Goal: Communication & Community: Answer question/provide support

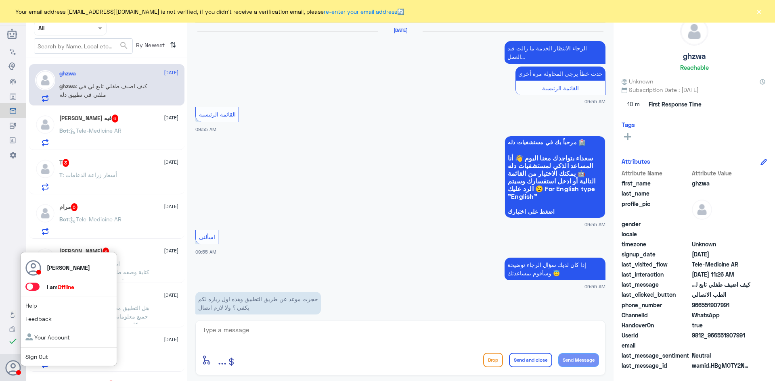
scroll to position [600, 0]
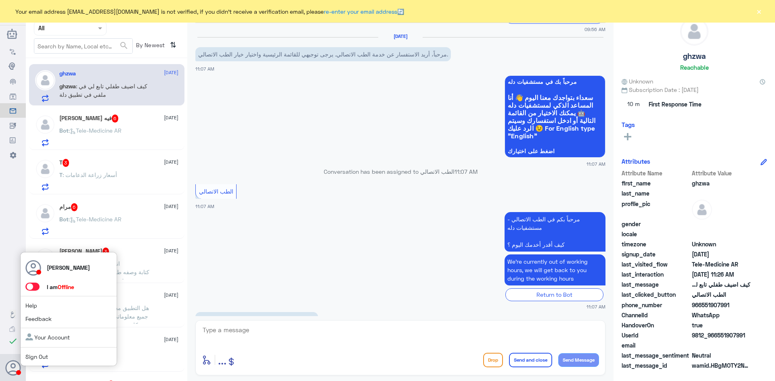
click at [34, 288] on span at bounding box center [32, 287] width 14 height 8
click at [0, 0] on input "checkbox" at bounding box center [0, 0] width 0 height 0
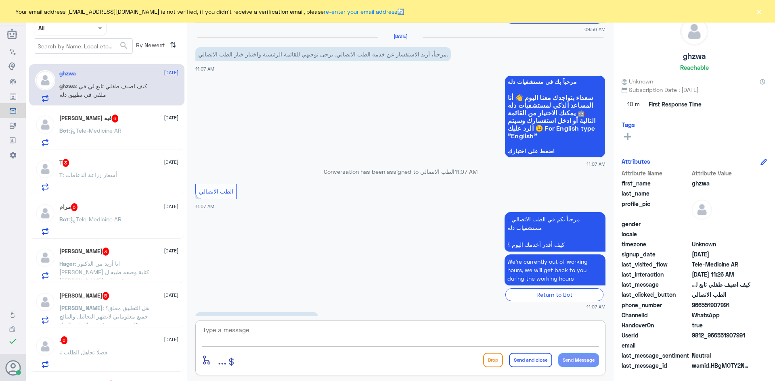
click at [321, 327] on textarea at bounding box center [400, 335] width 397 height 20
paste textarea "مرحبا معك [PERSON_NAME] من الطب الاتصالي"
type textarea "مرحبا معك [PERSON_NAME] من الطب الاتصالي"
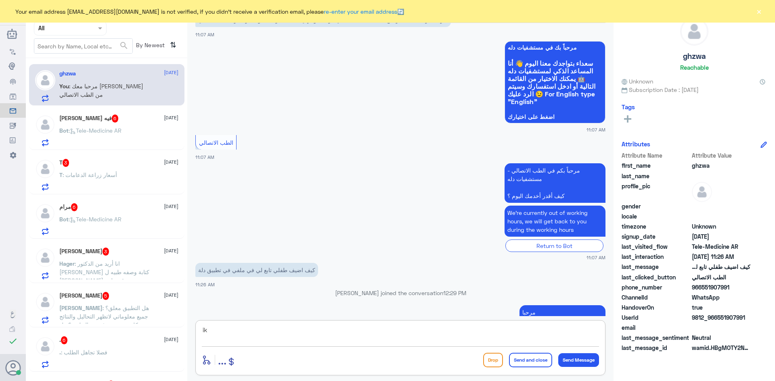
type textarea "i"
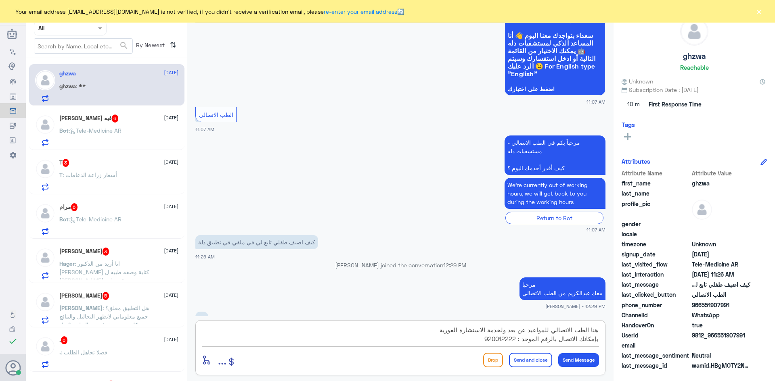
type textarea "هنا الطب الاتصالي للمواعيد عن بعد ولخدمة الاستشارة الفورية بإمكانك الاتصال بالر…"
click at [521, 362] on button "Send and close" at bounding box center [530, 360] width 43 height 15
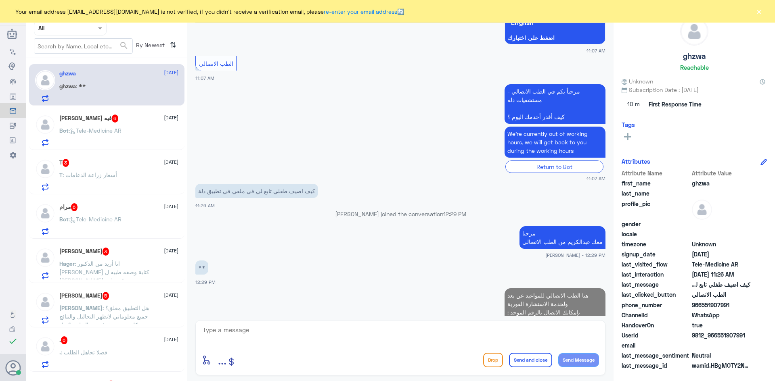
click at [132, 123] on div "[PERSON_NAME] فيه 6 [DATE]" at bounding box center [118, 119] width 119 height 8
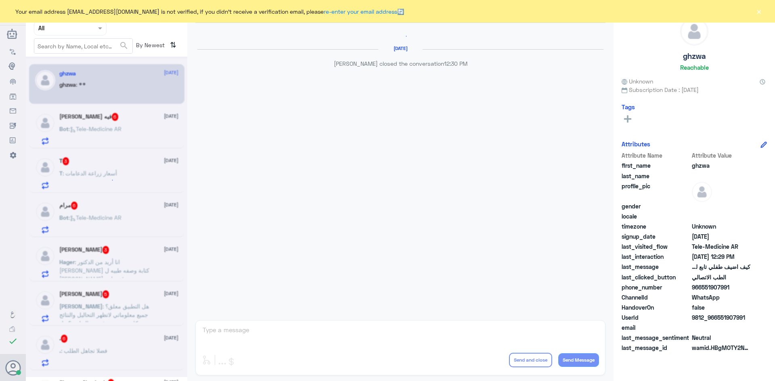
scroll to position [471, 0]
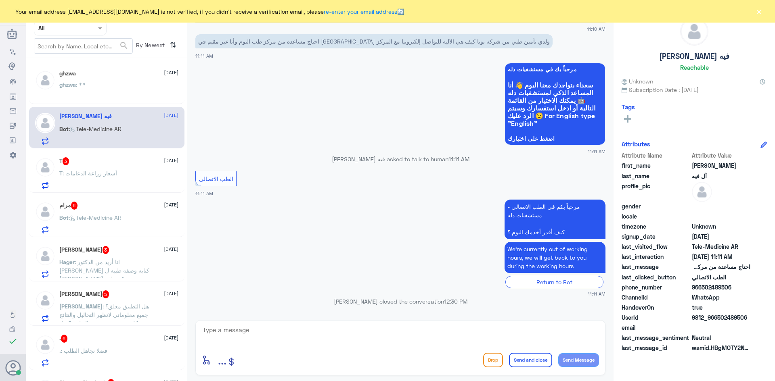
click at [313, 339] on textarea at bounding box center [400, 335] width 397 height 20
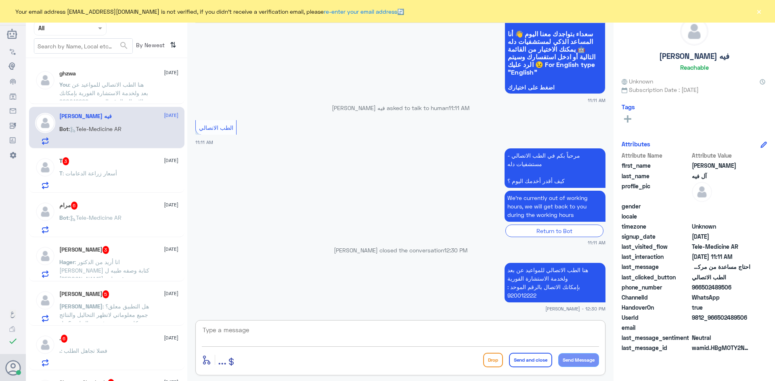
paste textarea "مرحبا معك [PERSON_NAME] من الطب الاتصالي"
type textarea "مرحبا معك [PERSON_NAME] من الطب الاتصالي"
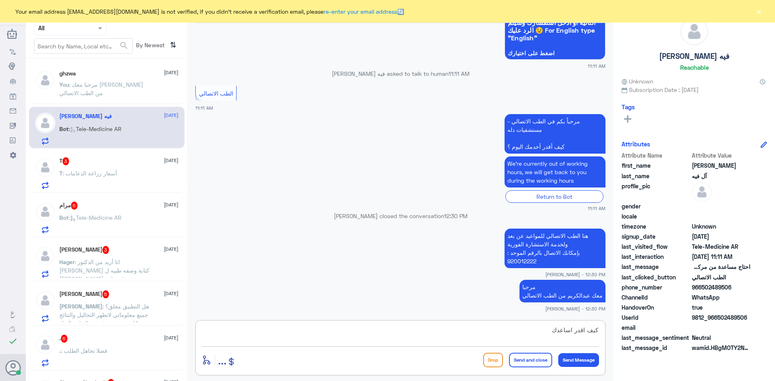
type textarea "كيف اقدر اساعدك"
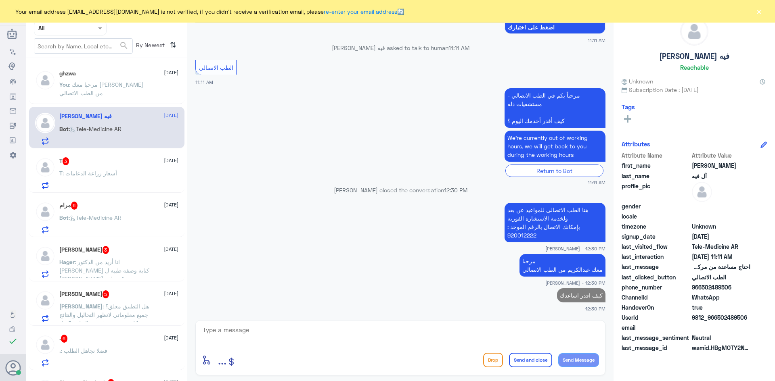
click at [164, 162] on span "[DATE]" at bounding box center [171, 160] width 15 height 7
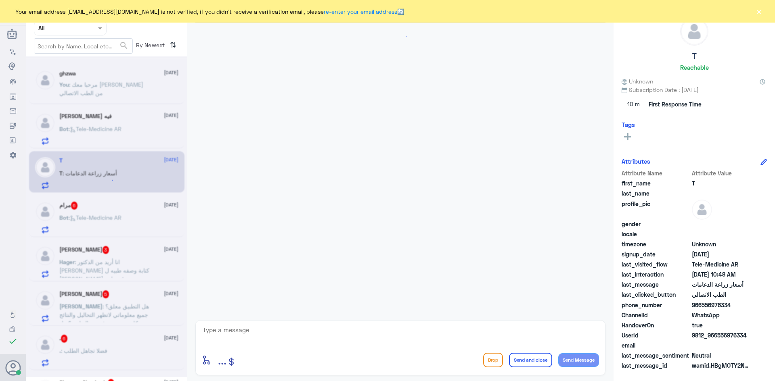
scroll to position [19, 0]
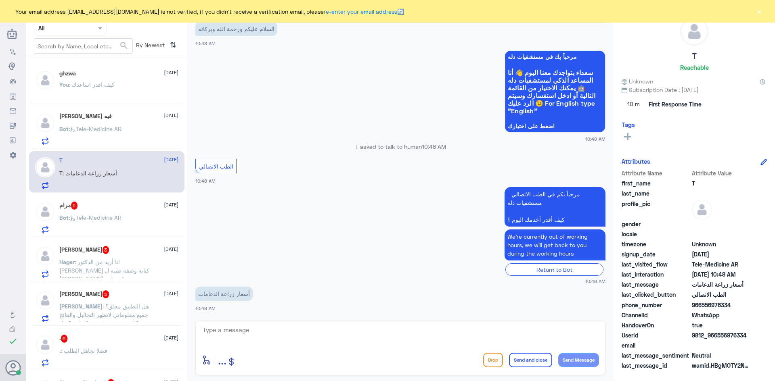
click at [300, 336] on textarea at bounding box center [400, 335] width 397 height 20
paste textarea "مرحبا معك [PERSON_NAME] من الطب الاتصالي"
type textarea "مرحبا معك [PERSON_NAME] من الطب الاتصالي"
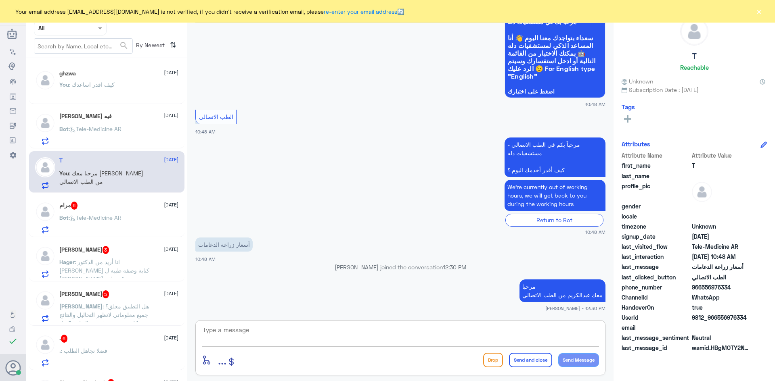
type textarea "ب"
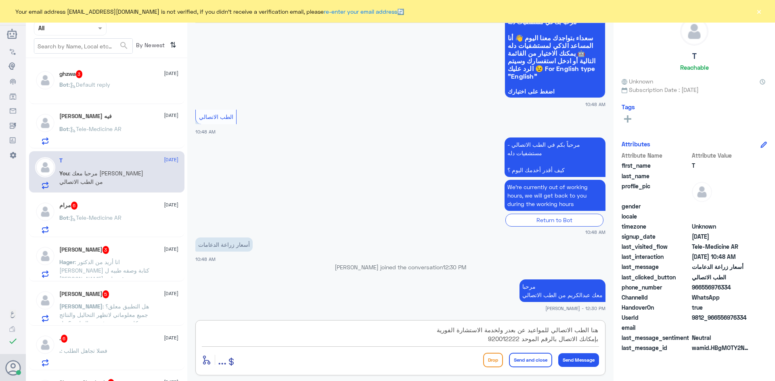
type textarea "هنا الطب الاتصالي للمواعيد عن بعدر ولخدمة الاستشارة الفورية بإمكانك الاتصال بال…"
click at [517, 360] on button "Send and close" at bounding box center [530, 360] width 43 height 15
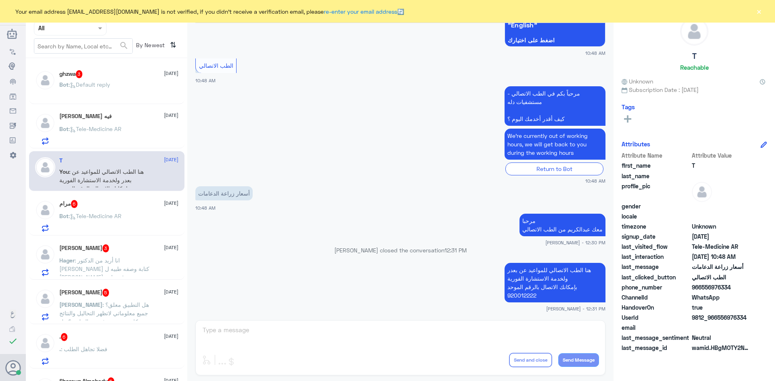
click at [130, 220] on div "Bot : Tele-Medicine AR" at bounding box center [118, 223] width 119 height 18
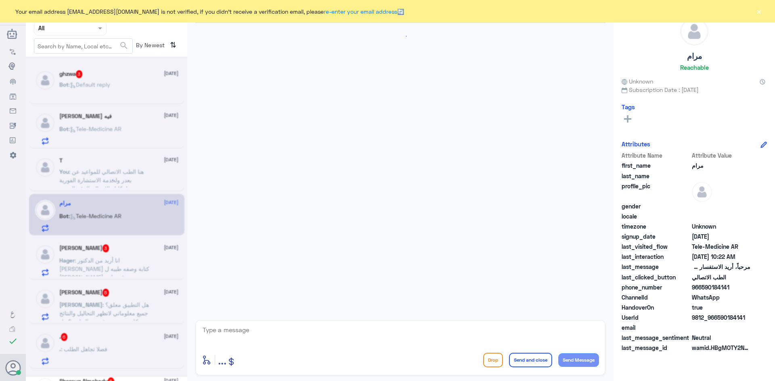
scroll to position [454, 0]
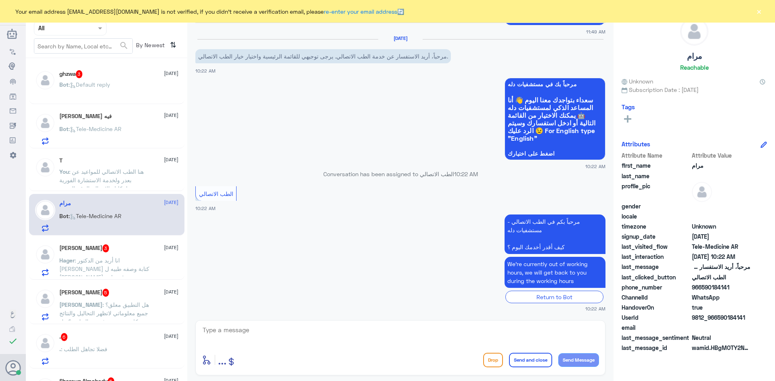
click at [403, 331] on textarea at bounding box center [400, 335] width 397 height 20
paste textarea "مرحبا معك [PERSON_NAME] من الطب الاتصالي"
type textarea "مرحبا معك [PERSON_NAME] من الطب الاتصالي"
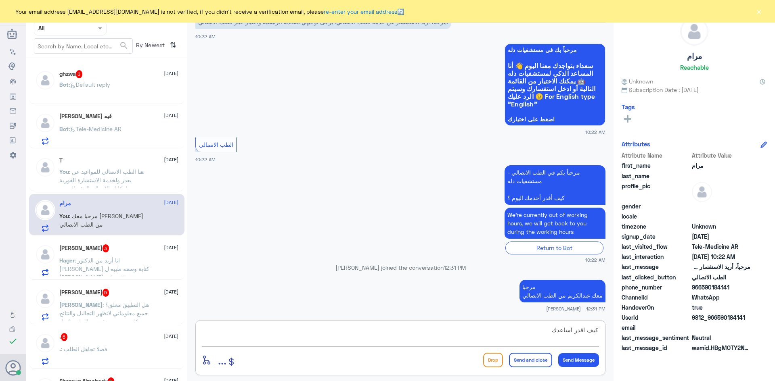
type textarea "كيف اقدر اساعدك"
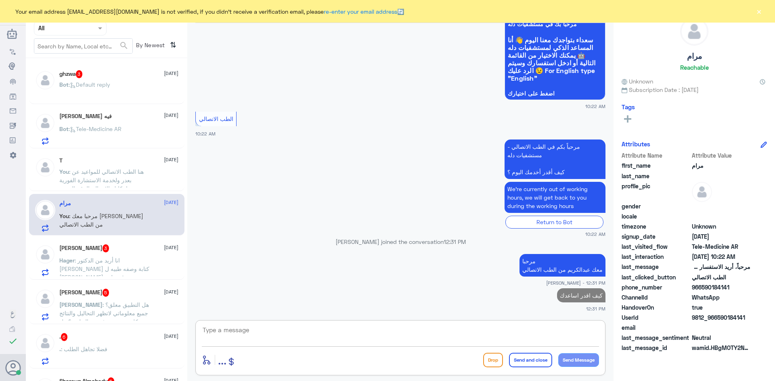
click at [138, 258] on p "Hager : انا أريد من الدكتور [PERSON_NAME] كتابة وصفه طبيه ل [PERSON_NAME] رقم م…" at bounding box center [104, 266] width 91 height 20
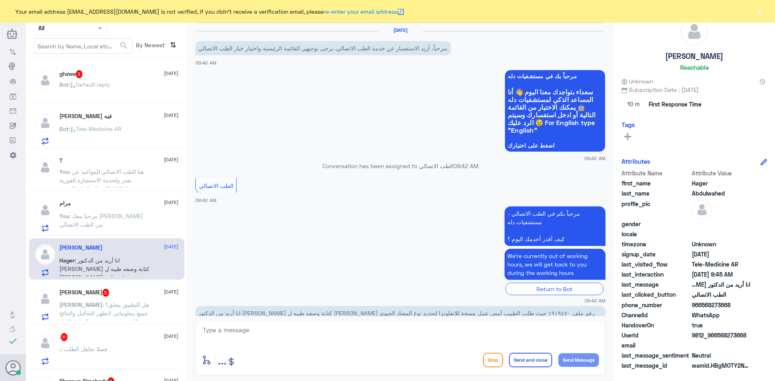
scroll to position [28, 0]
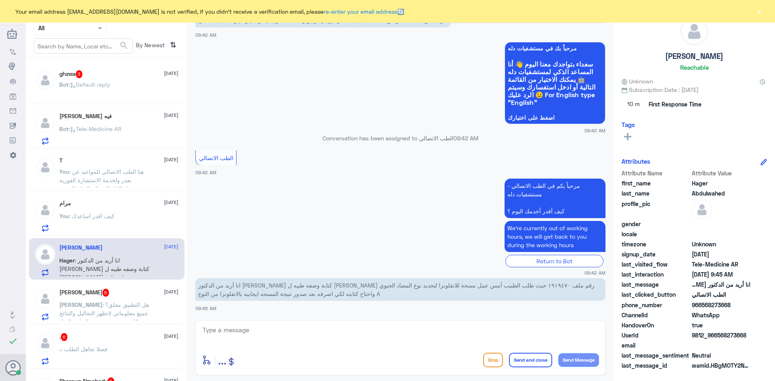
click at [304, 337] on textarea at bounding box center [400, 335] width 397 height 20
paste textarea "مرحبا معك [PERSON_NAME] من الطب الاتصالي"
type textarea "مرحبا معك [PERSON_NAME] من الطب الاتصالي"
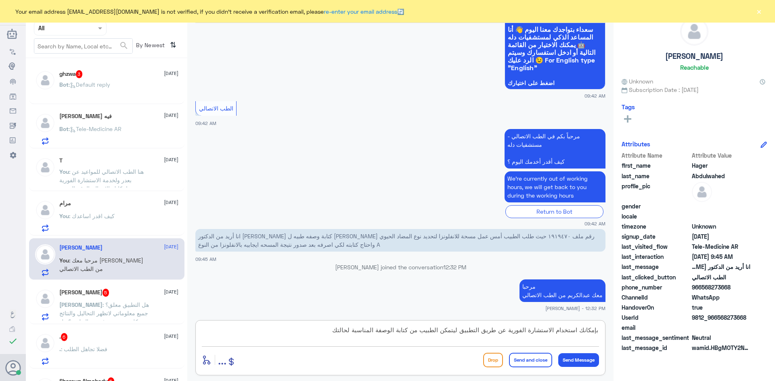
type textarea "بإمكانك استخدام الاستشارة الفورية عن طريق التطبيق ليتمكن الطبيب من كتابة الوصفة…"
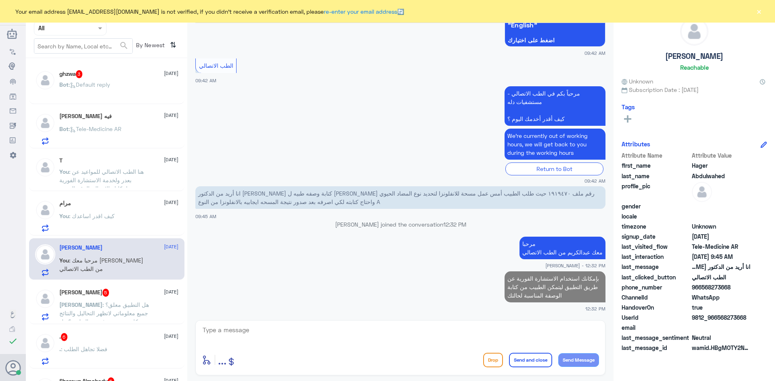
click at [149, 303] on p "رانيا : هل التطبيق معلق؟ جميع معلوماتي لاتظهر التحاليل والنتائج وكل شي محذوف من…" at bounding box center [104, 311] width 91 height 20
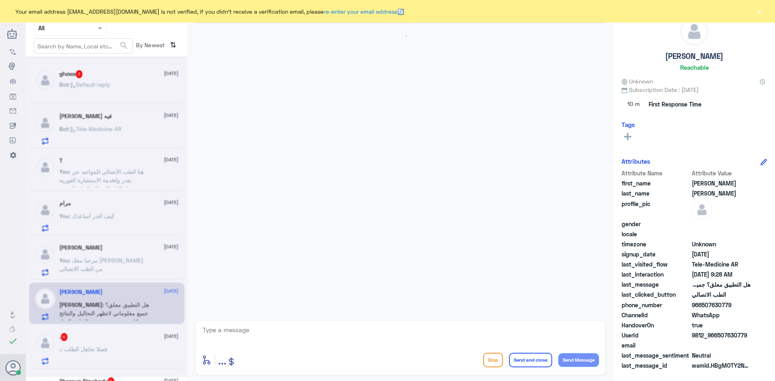
scroll to position [239, 0]
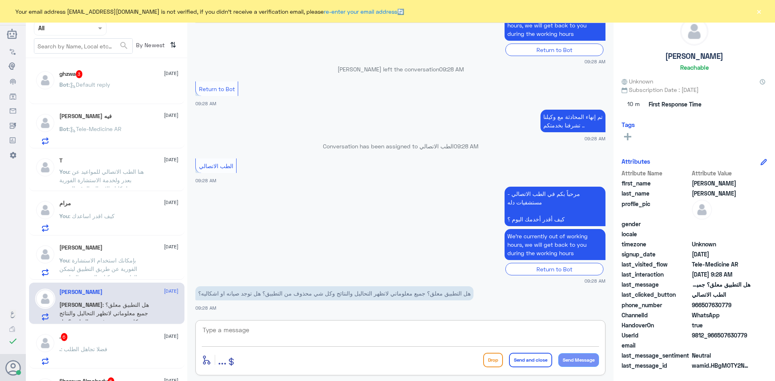
click at [340, 328] on textarea at bounding box center [400, 335] width 397 height 20
paste textarea "مرحبا معك [PERSON_NAME] من الطب الاتصالي"
type textarea "مرحبا معك [PERSON_NAME] من الطب الاتصالي"
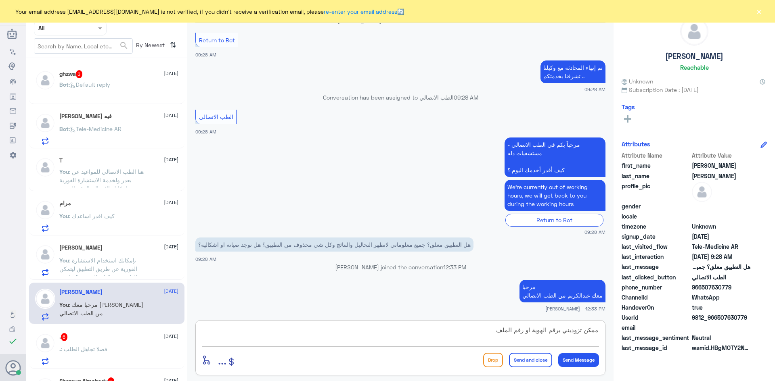
type textarea "ممكن تزوديني برقم الهوية او رقم الملف"
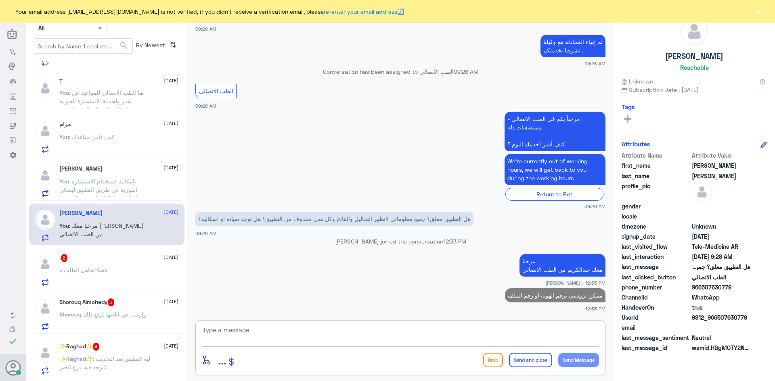
scroll to position [81, 0]
click at [131, 265] on div ". 6 [DATE] . : فضلا تجاهل الطلب" at bounding box center [118, 269] width 119 height 32
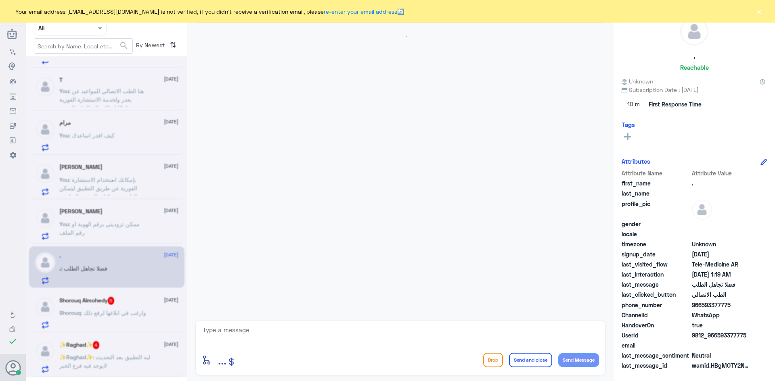
scroll to position [197, 0]
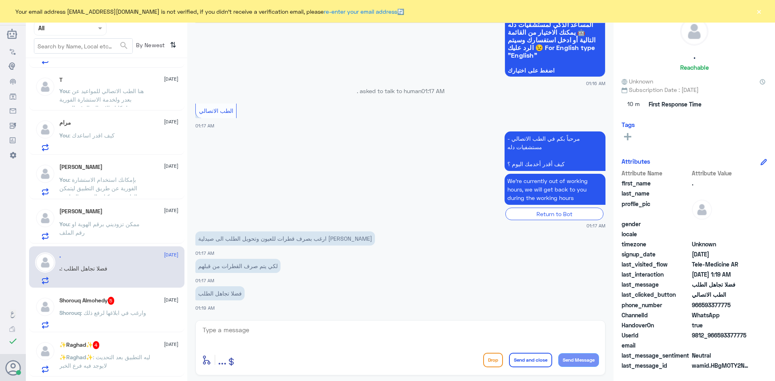
click at [260, 331] on textarea at bounding box center [400, 335] width 397 height 20
paste textarea "مرحبا معك [PERSON_NAME] من الطب الاتصالي"
type textarea "مرحبا معك [PERSON_NAME] من الطب الاتصالي"
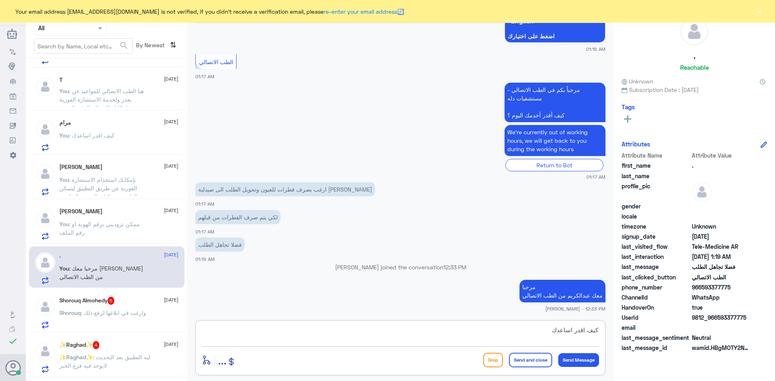
type textarea "كيف اقدر اساعدك"
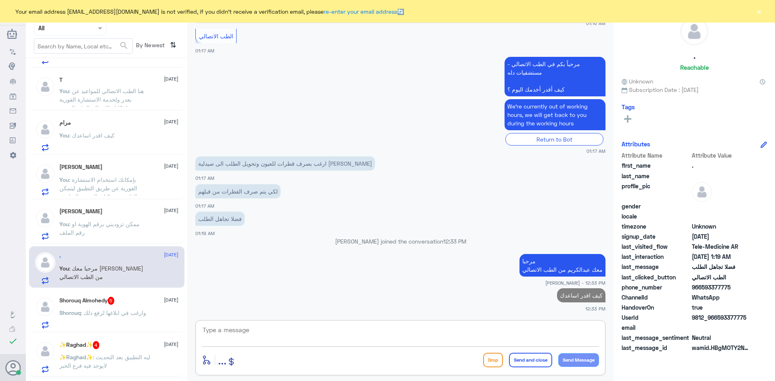
click at [164, 298] on span "[DATE]" at bounding box center [171, 300] width 15 height 7
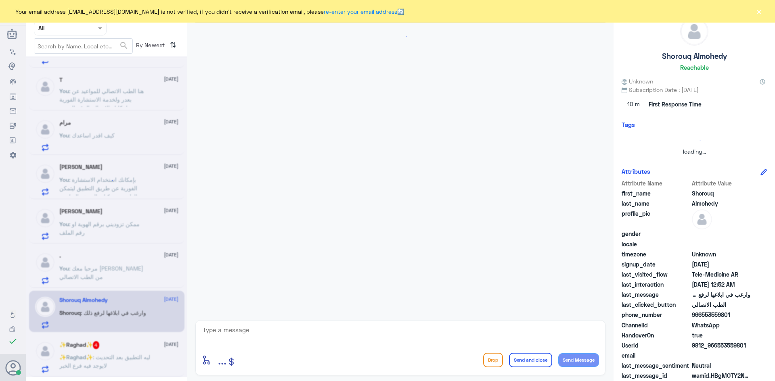
scroll to position [75, 0]
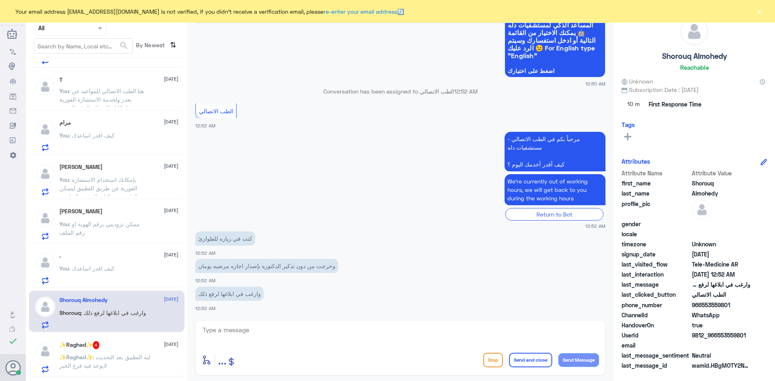
click at [284, 326] on textarea at bounding box center [400, 335] width 397 height 20
paste textarea "مرحبا معك [PERSON_NAME] من الطب الاتصالي"
type textarea "مرحبا معك [PERSON_NAME] من الطب الاتصالي"
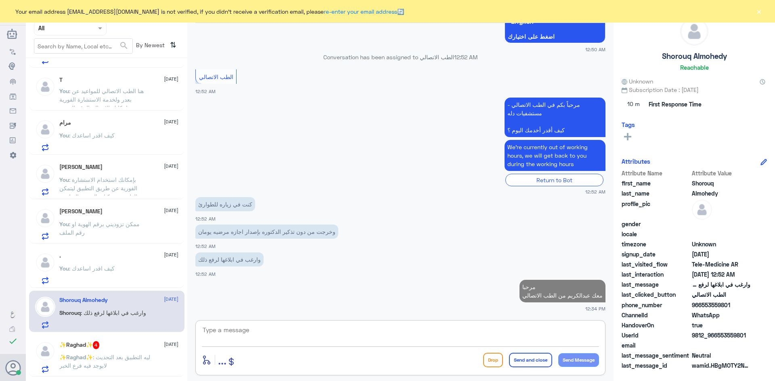
click at [326, 332] on textarea at bounding box center [400, 335] width 397 height 20
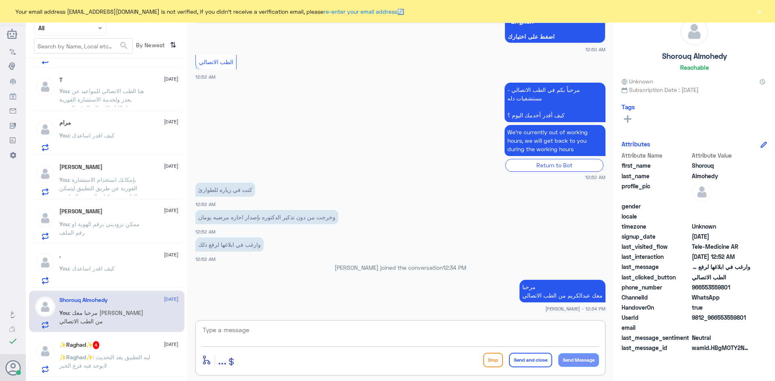
paste textarea "بإمكانك التواصل مع قسم التقارير الطبية على الواتس 0550181732"
type textarea "بإمكانك التواصل مع قسم التقارير الطبية على الواتس 0550181732"
click at [530, 367] on button "Send and close" at bounding box center [530, 360] width 43 height 15
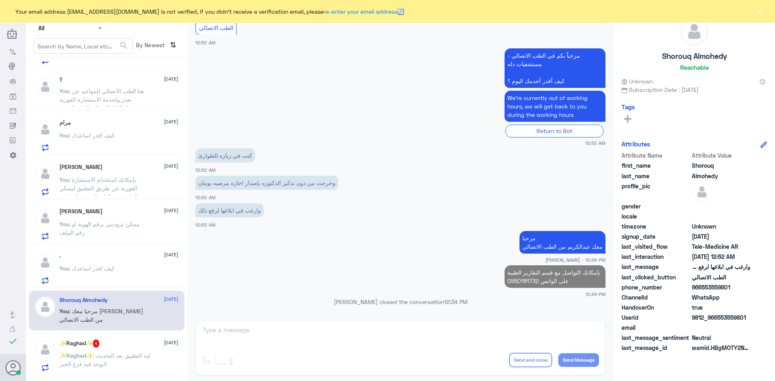
click at [108, 359] on span ": ليه التطبيق بعد التحديث لايوجد فيه فرع الخبر" at bounding box center [104, 359] width 91 height 15
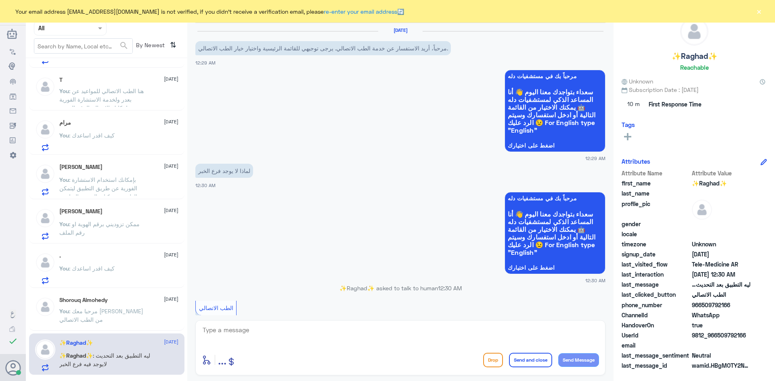
scroll to position [142, 0]
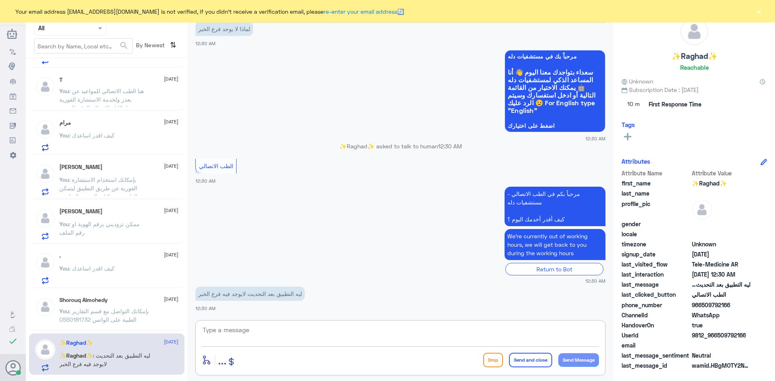
click at [383, 340] on textarea at bounding box center [400, 335] width 397 height 20
paste textarea "مرحبا معك [PERSON_NAME] من الطب الاتصالي"
type textarea "مرحبا معك [PERSON_NAME] من الطب الاتصالي"
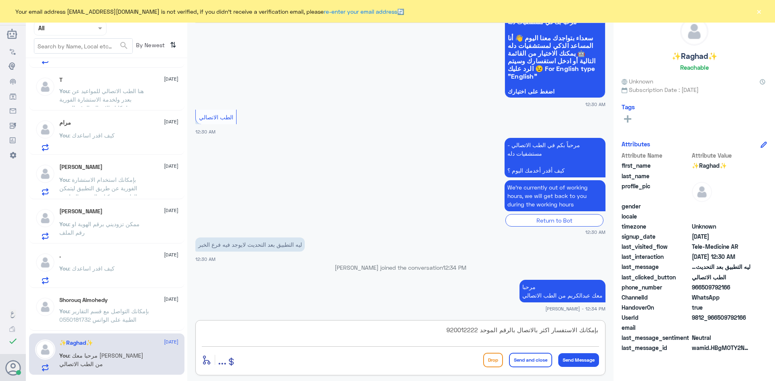
type textarea "بإمكانك الاستفسار اكثر بالاتصال بالرقم الموحد 920012222"
click at [532, 357] on button "Send and close" at bounding box center [530, 360] width 43 height 15
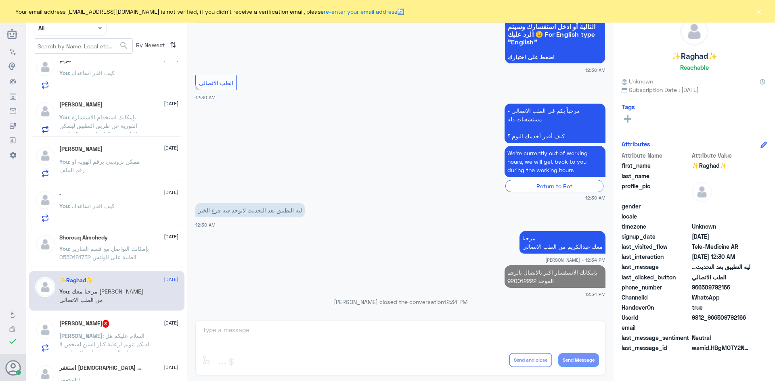
scroll to position [161, 0]
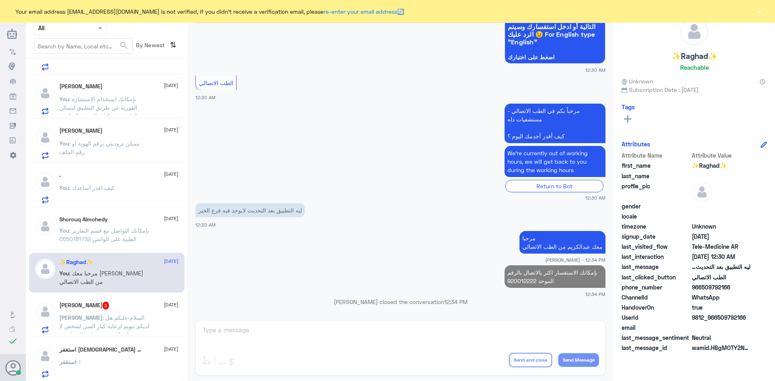
click at [124, 320] on span ": السلام عليكم هل لديكم تنويم لرعاية كبار السن لشخص لا يستطيع المشي ويحتاج علاج…" at bounding box center [104, 330] width 90 height 32
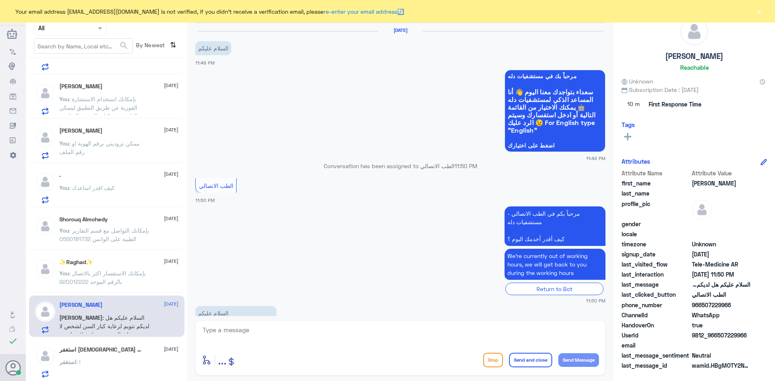
scroll to position [70, 0]
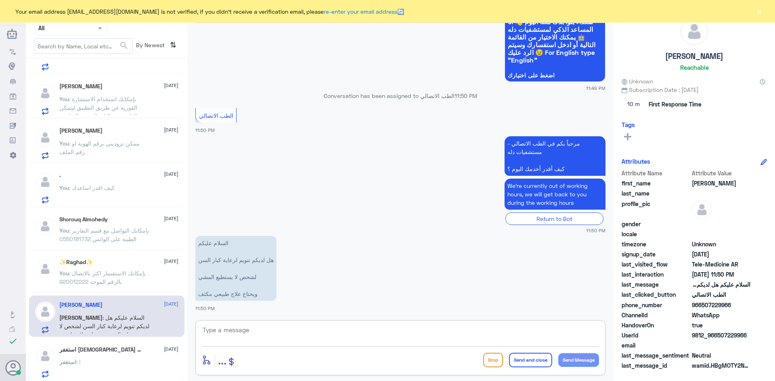
click at [277, 338] on textarea at bounding box center [400, 335] width 397 height 20
paste textarea "مرحبا معك [PERSON_NAME] من الطب الاتصالي"
type textarea "مرحبا معك [PERSON_NAME] من الطب الاتصالي"
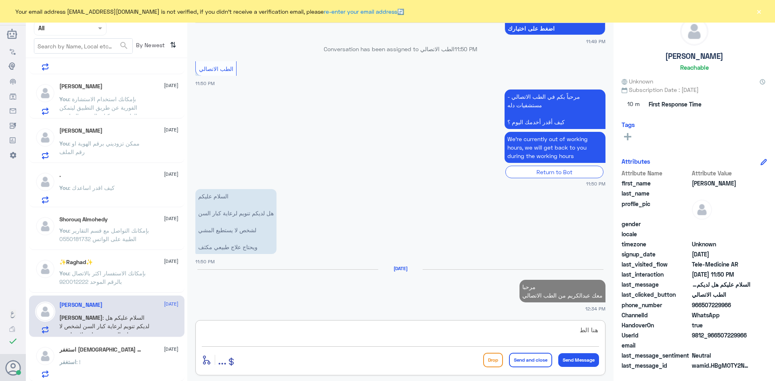
scroll to position [119, 0]
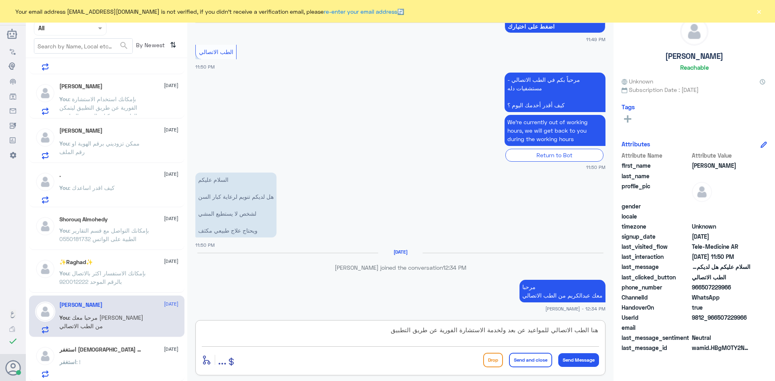
type textarea "هنا الطب الاتصالي للمواعيد عن بعد ولخدمة الاستشارة الفورية عن طريق التطبيق"
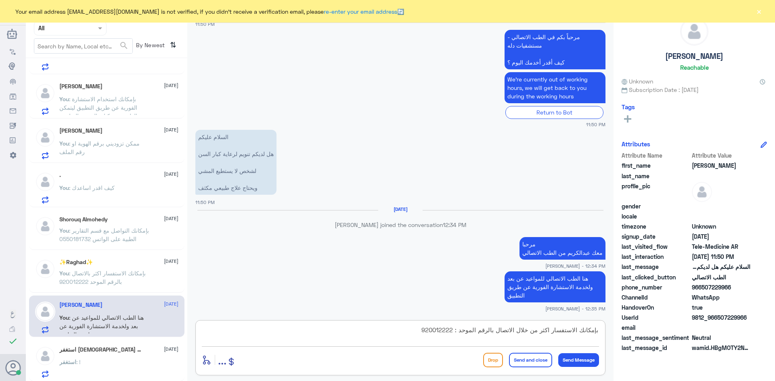
type textarea "بإمكانك الاستفسار اكثر من خلال الاتصال بالرقم الموحد : 920012222"
click at [525, 357] on button "Send and close" at bounding box center [530, 360] width 43 height 15
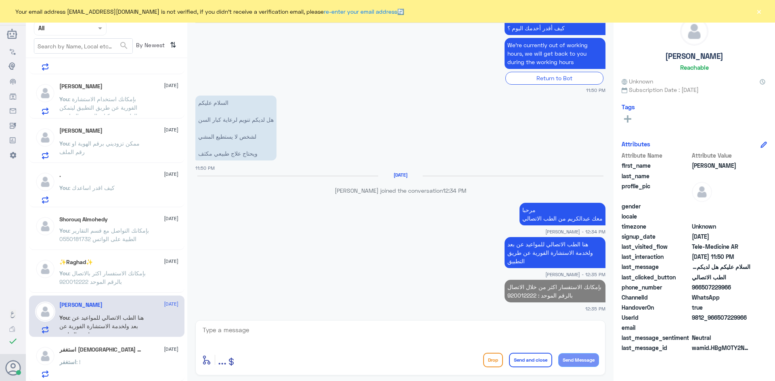
scroll to position [194, 0]
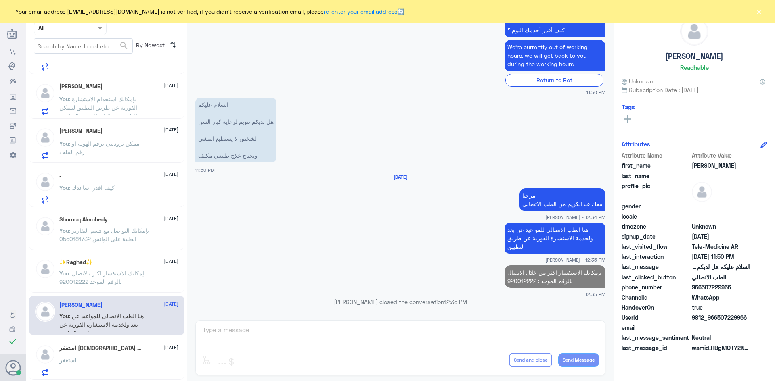
click at [92, 349] on h5 "استغفر [DEMOGRAPHIC_DATA] واتوب اليه 10" at bounding box center [101, 349] width 84 height 8
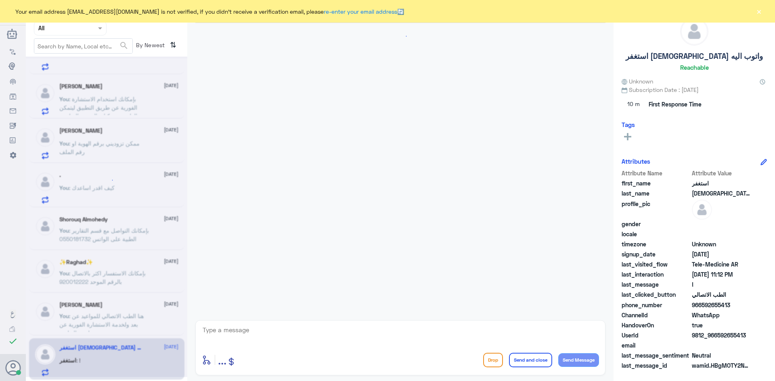
scroll to position [478, 0]
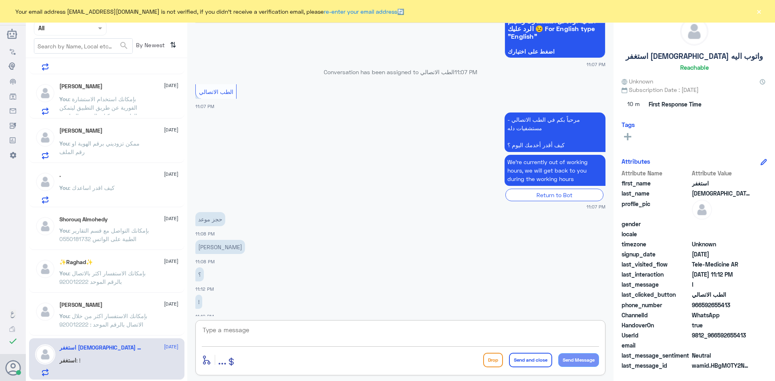
click at [285, 325] on textarea at bounding box center [400, 335] width 397 height 20
paste textarea "مرحبا معك [PERSON_NAME] من الطب الاتصالي"
type textarea "مرحبا معك [PERSON_NAME] من الطب الاتصالي"
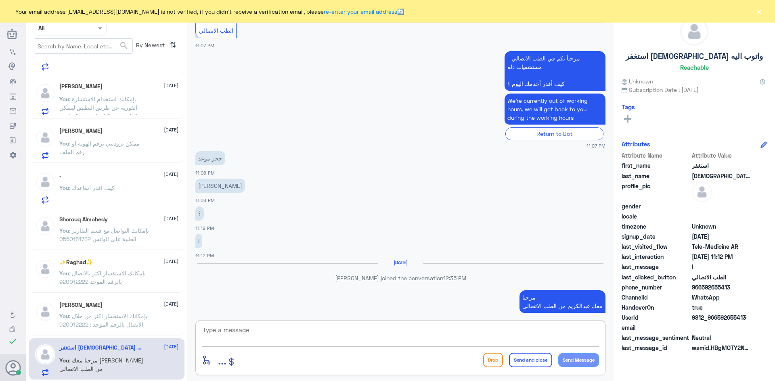
scroll to position [527, 0]
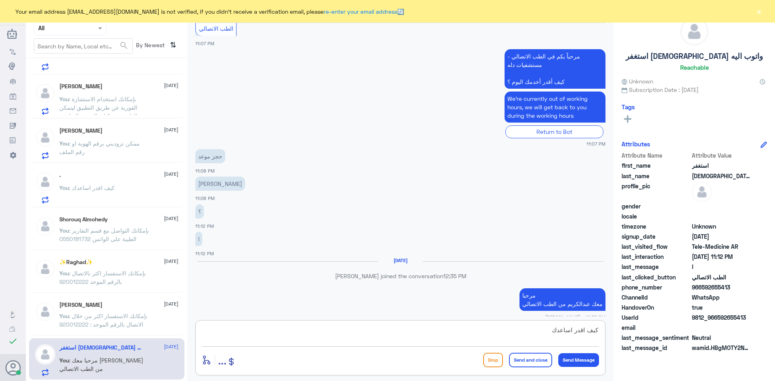
type textarea "كيف اقدر اساعدك"
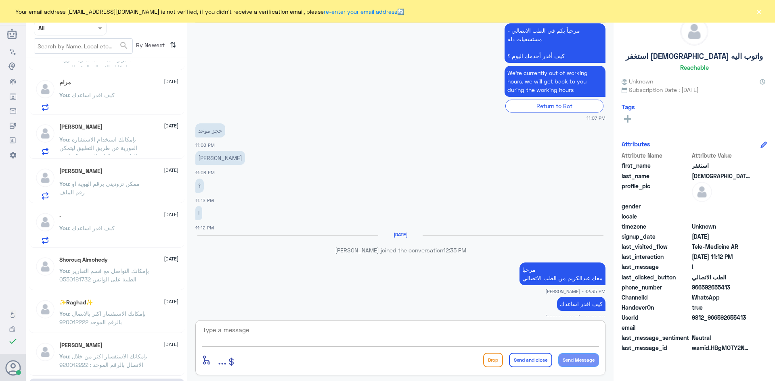
scroll to position [0, 0]
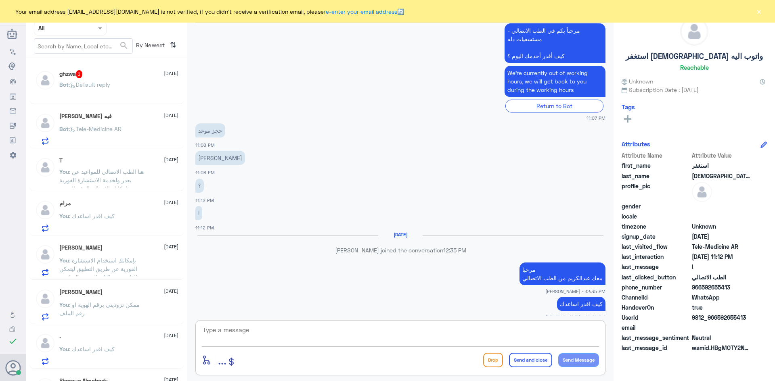
click at [151, 95] on div "Bot : Default reply" at bounding box center [118, 91] width 119 height 18
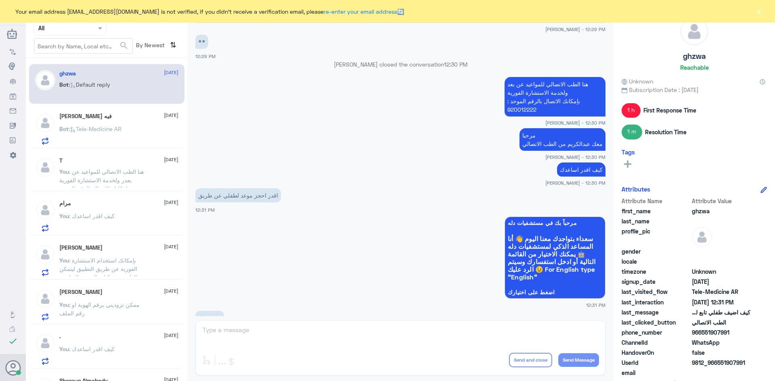
scroll to position [348, 0]
click at [759, 13] on button "×" at bounding box center [759, 11] width 8 height 8
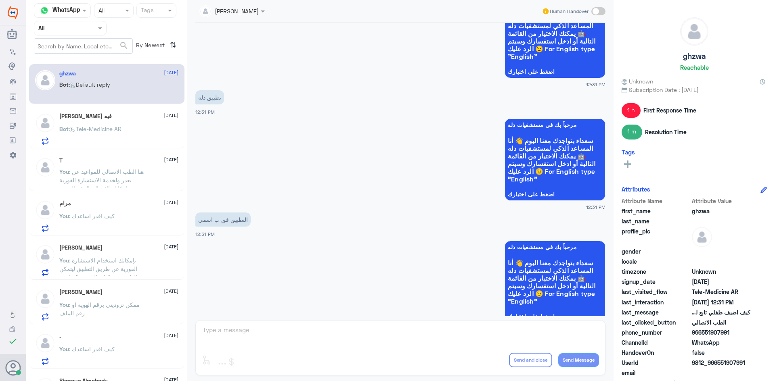
scroll to position [590, 0]
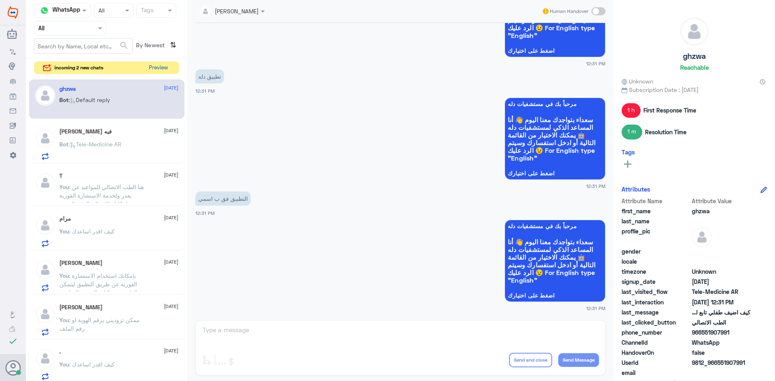
click at [159, 66] on button "Preview" at bounding box center [158, 68] width 25 height 13
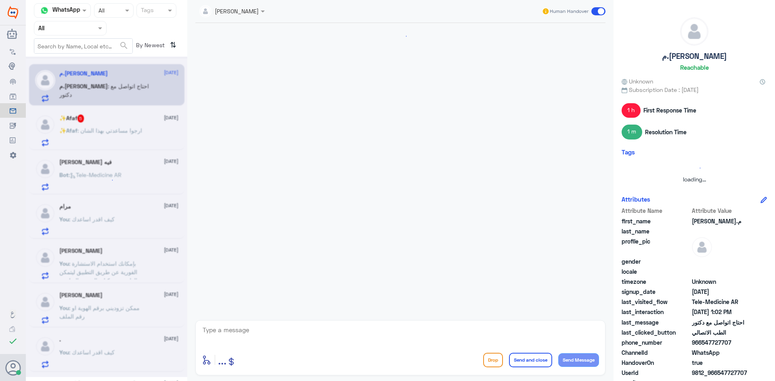
scroll to position [34, 0]
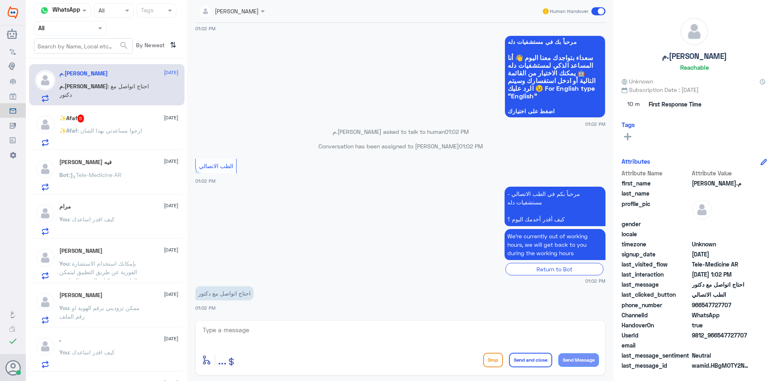
click at [299, 330] on textarea at bounding box center [400, 335] width 397 height 20
paste textarea "مرحبا معك [PERSON_NAME] من الطب الاتصالي"
type textarea "مرحبا معك [PERSON_NAME] من الطب الاتصالي"
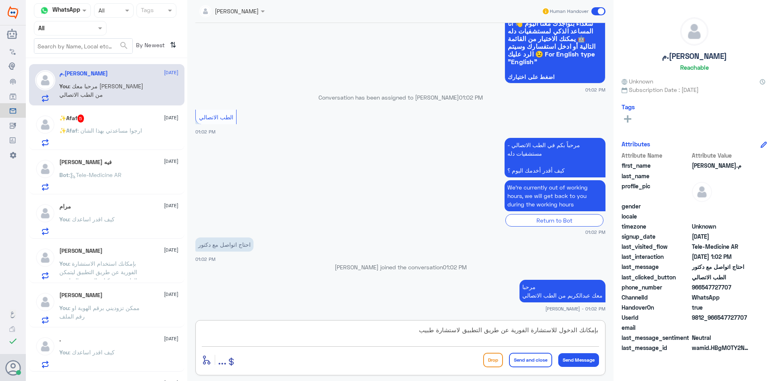
type textarea "بإمكانك الدخول للاستشارة الفورية عن طريق التطبيق لاستشارة طبيب"
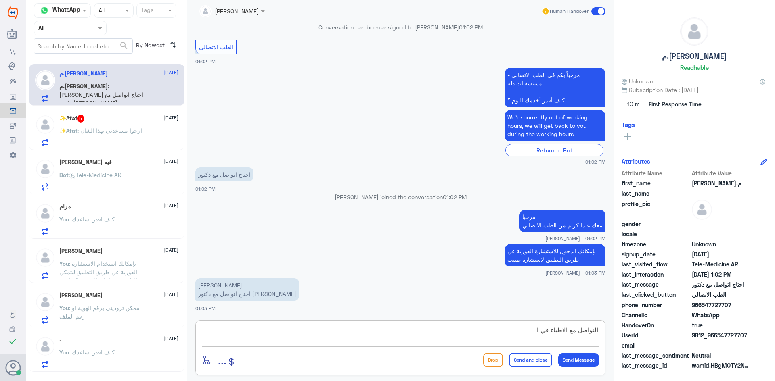
scroll to position [167, 0]
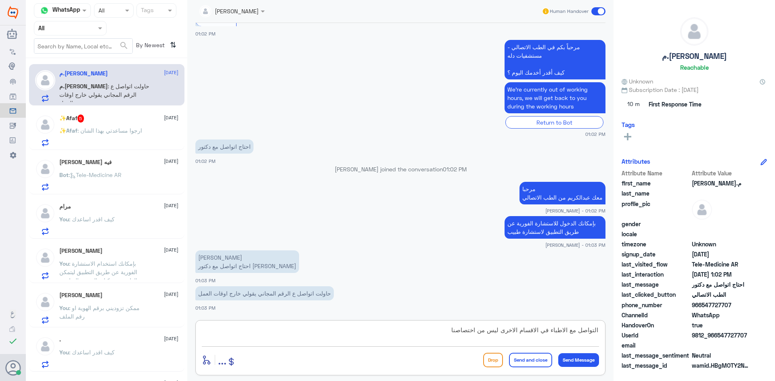
type textarea "التواصل مع الاطباء في الاقسام الاخرى ليس من اختصاصنا"
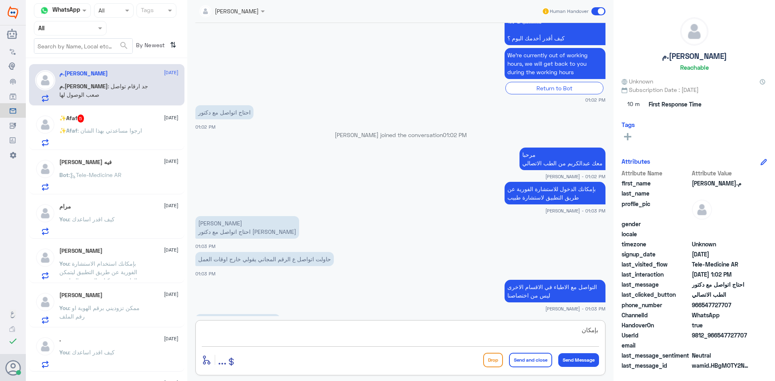
scroll to position [228, 0]
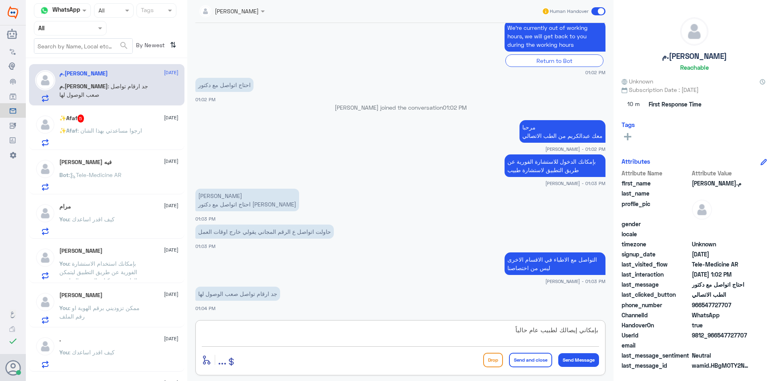
type textarea "بإمكاني إيصالك لطبيب عام حالياً"
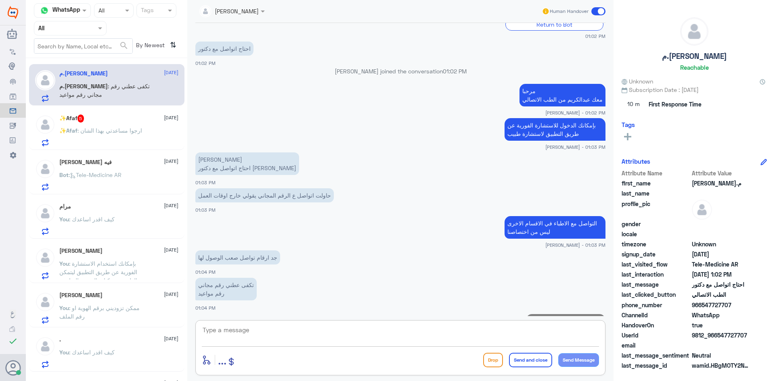
scroll to position [291, 0]
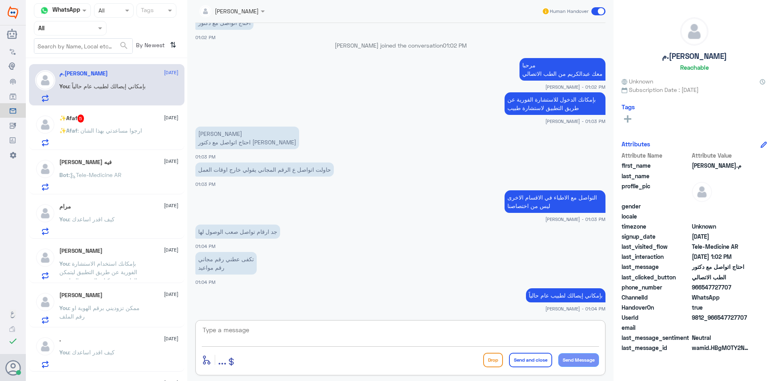
type textarea "ب"
type textarea "م"
paste textarea "بإمكانك حجز موعد عن طريق التطبيق أو بالاتصال على الرقم الموحد 920012222"
type textarea "بإمكانك حجز موعد عن طريق التطبيق أو بالاتصال على الرقم الموحد 920012222"
click at [525, 362] on button "Send and close" at bounding box center [530, 360] width 43 height 15
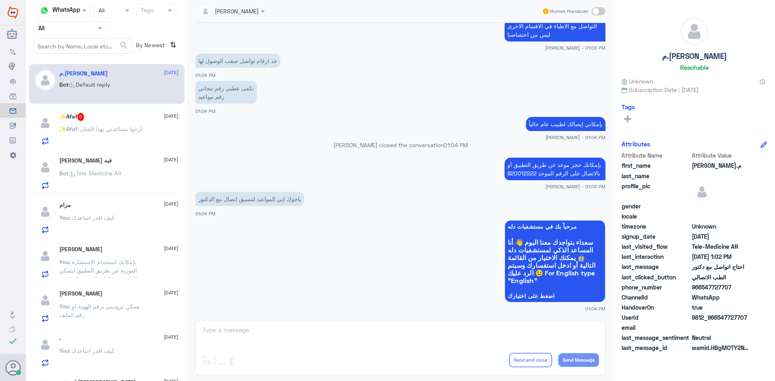
scroll to position [570, 0]
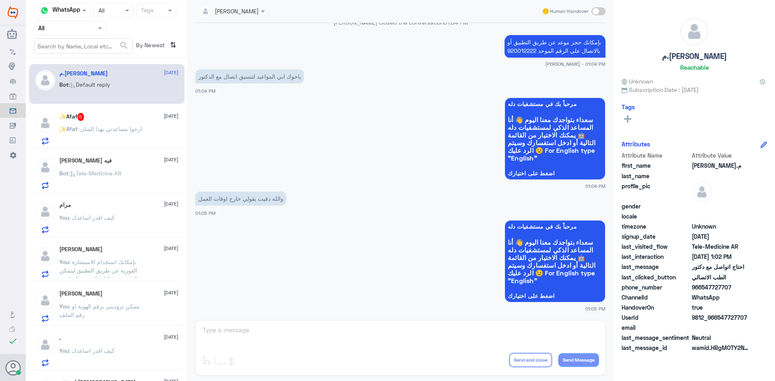
click at [135, 123] on div "✨Afaf 5 [DATE] ✨Afaf : ارجوا مساعدتي بهذا الشان" at bounding box center [118, 129] width 119 height 32
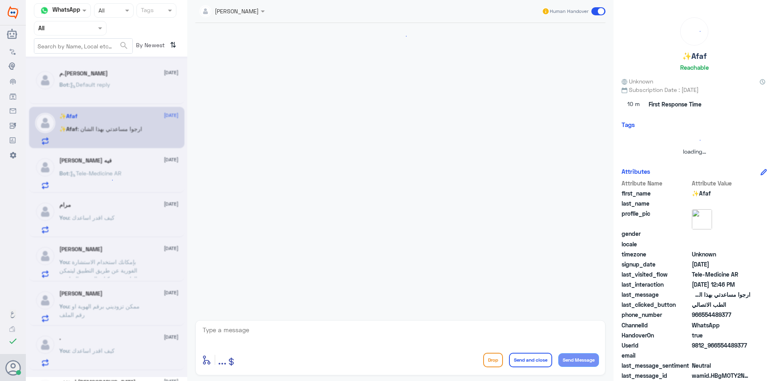
scroll to position [254, 0]
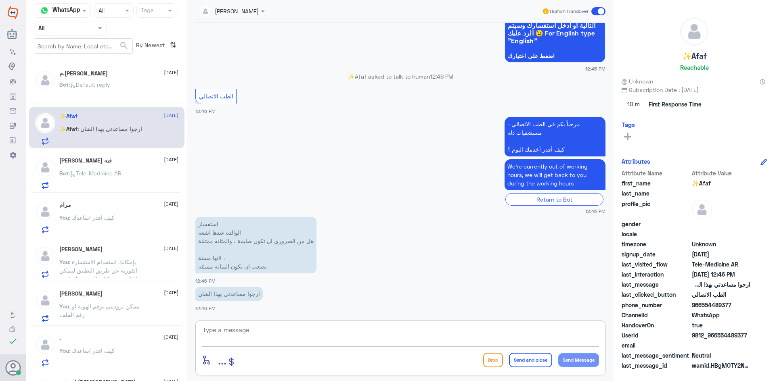
click at [274, 333] on textarea at bounding box center [400, 335] width 397 height 20
paste textarea "مرحبا معك [PERSON_NAME] من الطب الاتصالي"
type textarea "مرحبا معك [PERSON_NAME] من الطب الاتصالي"
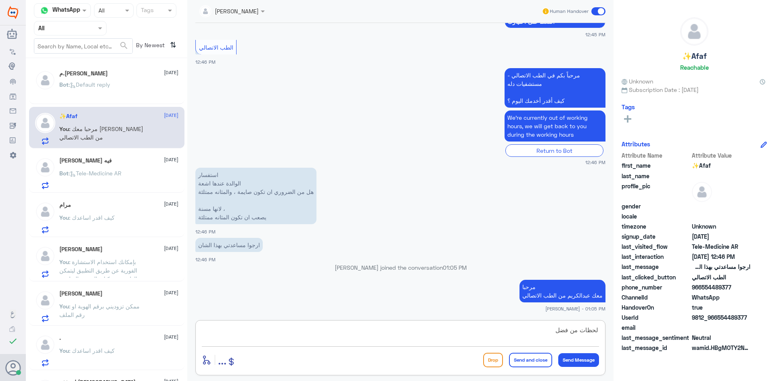
type textarea "لحظات من فضلك"
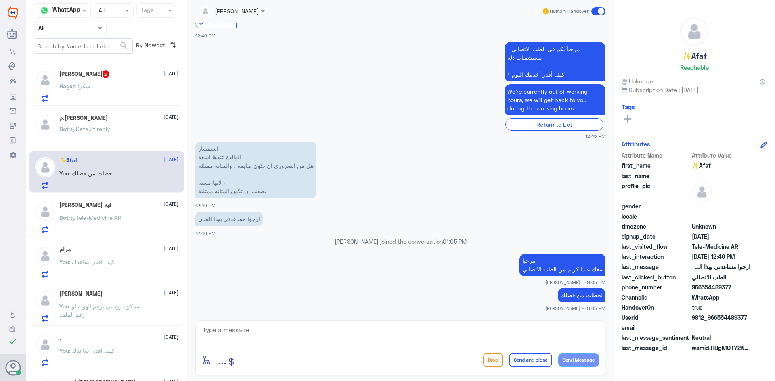
click at [132, 86] on div "Hager : شكرا" at bounding box center [118, 93] width 119 height 18
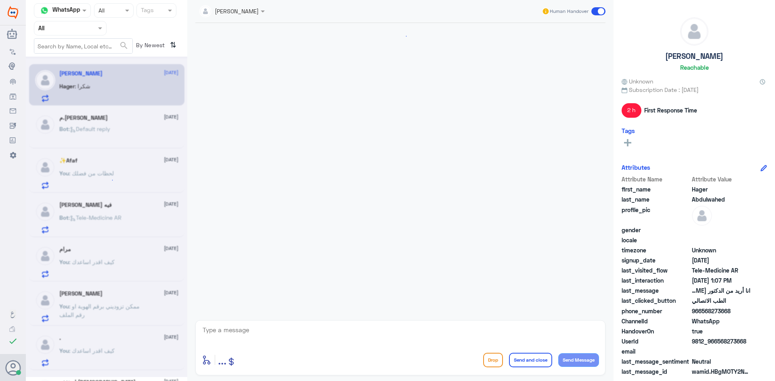
scroll to position [175, 0]
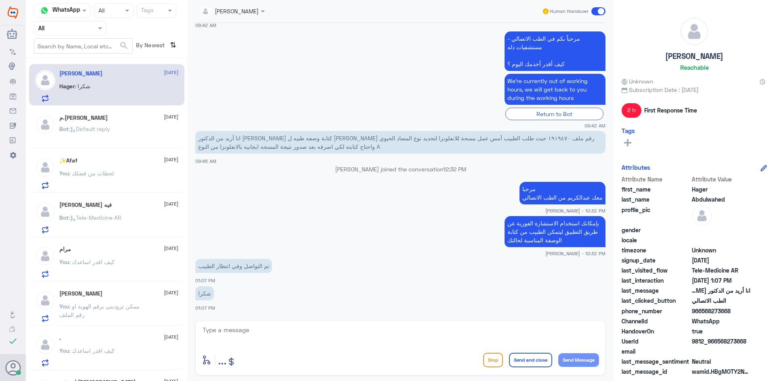
click at [535, 328] on textarea at bounding box center [400, 335] width 397 height 20
type textarea "العفو وتمنياتنا لك بدوام الصحة والعافية"
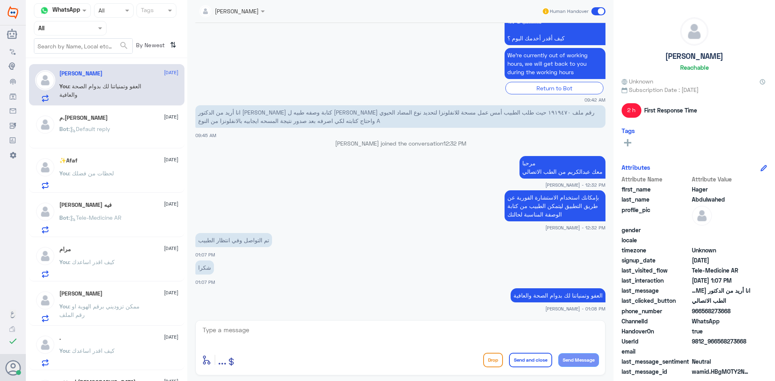
drag, startPoint x: 732, startPoint y: 312, endPoint x: 701, endPoint y: 316, distance: 30.9
click at [701, 316] on div "phone_number [PHONE_NUMBER]" at bounding box center [693, 312] width 145 height 10
copy span "568273668"
click at [597, 13] on span at bounding box center [598, 11] width 14 height 8
click at [0, 0] on input "checkbox" at bounding box center [0, 0] width 0 height 0
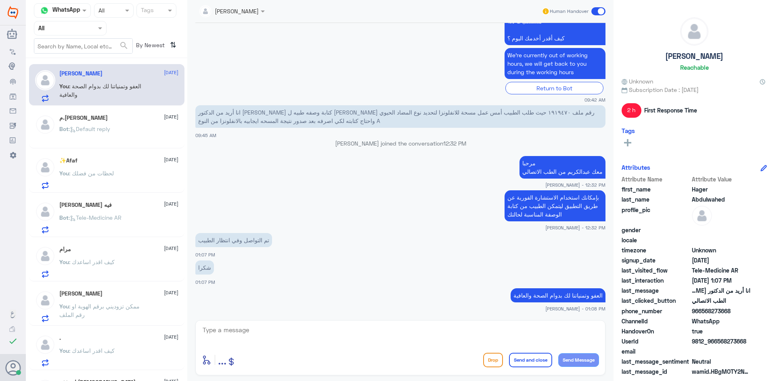
scroll to position [215, 0]
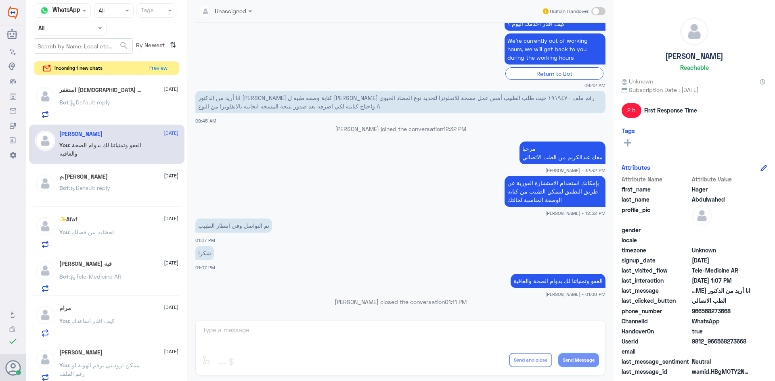
click at [117, 102] on div "Bot : Default reply" at bounding box center [118, 109] width 119 height 18
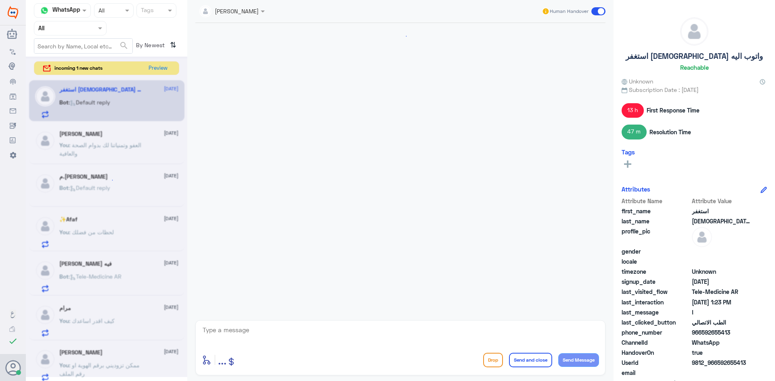
scroll to position [514, 0]
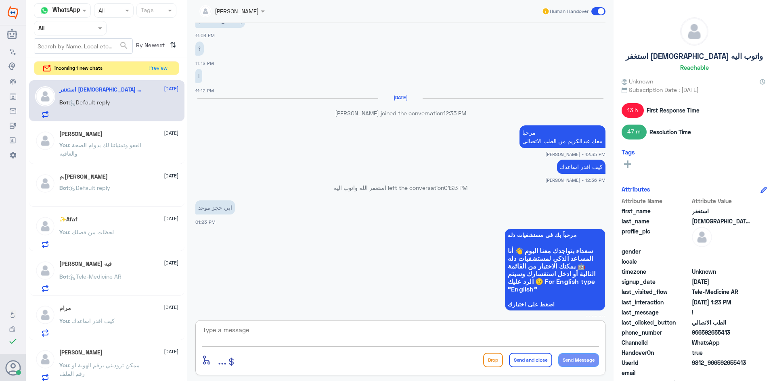
click at [445, 330] on textarea at bounding box center [400, 335] width 397 height 20
click at [161, 66] on button "Preview" at bounding box center [158, 68] width 25 height 13
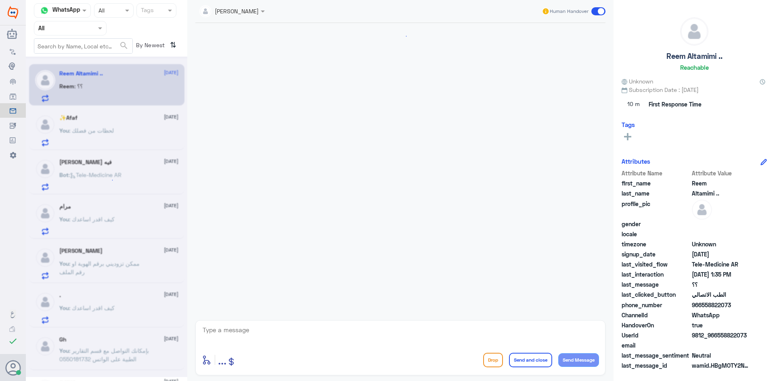
scroll to position [169, 0]
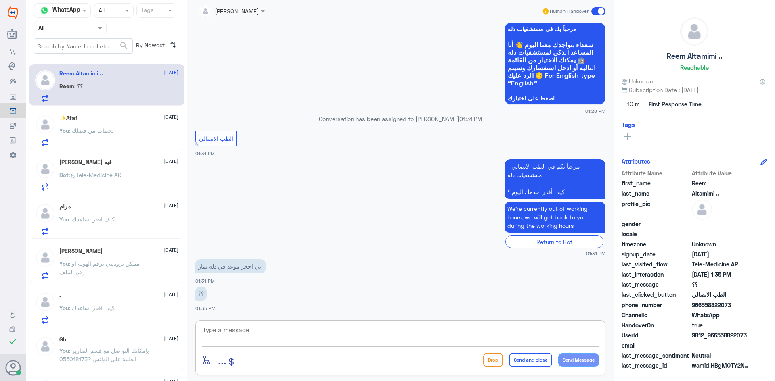
click at [301, 325] on textarea at bounding box center [400, 335] width 397 height 20
paste textarea "بإمكانك حجز موعد عن طريق التطبيق أو بالاتصال على الرقم الموحد 920012222"
type textarea "بإمكانك حجز موعد عن طريق التطبيق أو بالاتصال على الرقم الموحد 920012222"
click at [522, 364] on button "Send and close" at bounding box center [530, 360] width 43 height 15
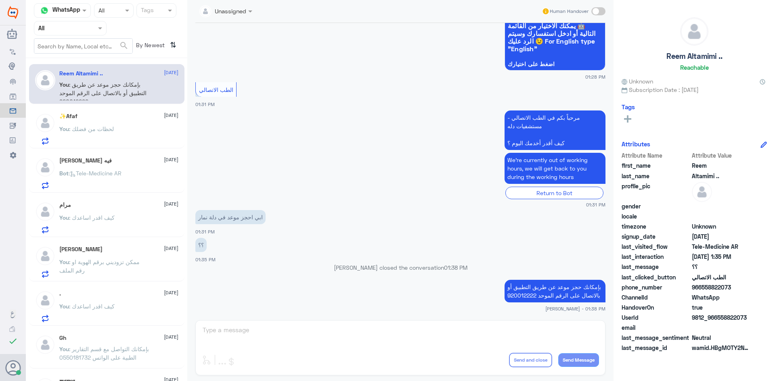
scroll to position [326, 0]
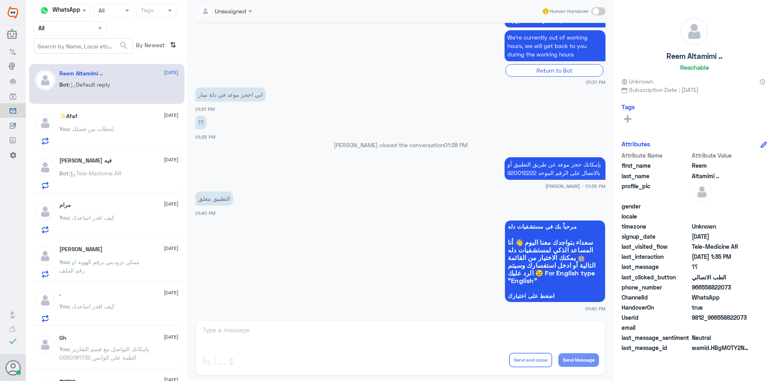
click at [109, 155] on div "[PERSON_NAME] فيه [DATE] Bot : Tele-Medicine AR" at bounding box center [106, 172] width 155 height 42
click at [117, 169] on p "Bot : Tele-Medicine AR" at bounding box center [90, 179] width 62 height 20
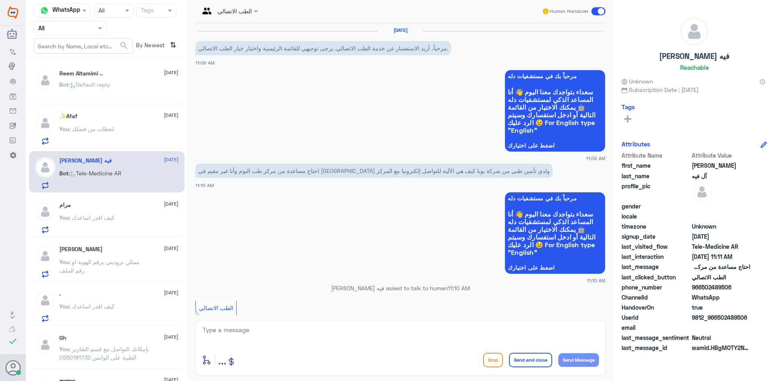
scroll to position [456, 0]
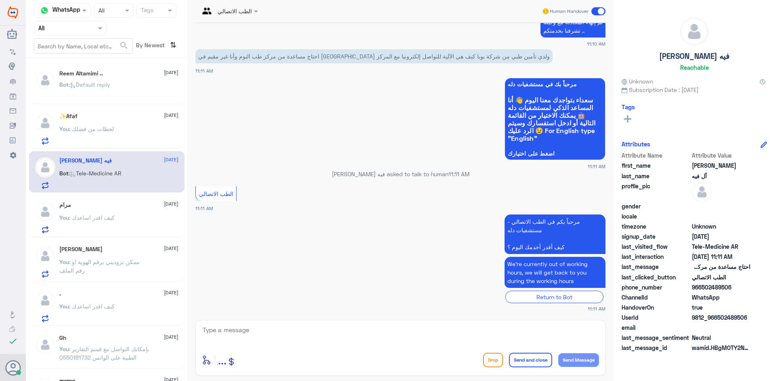
click at [98, 215] on span ": كيف اقدر اساعدك" at bounding box center [92, 217] width 46 height 7
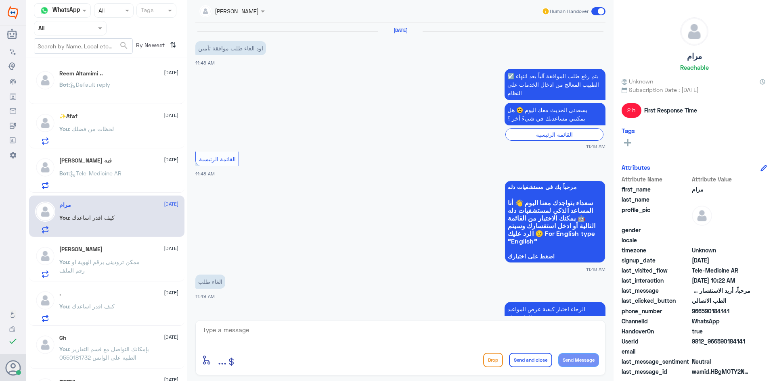
scroll to position [529, 0]
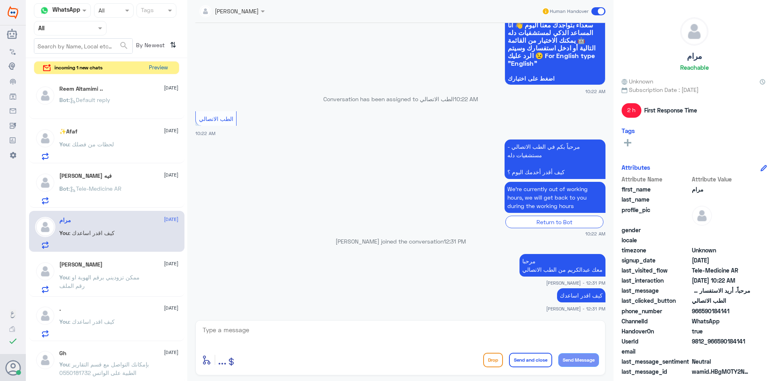
click at [155, 69] on button "Preview" at bounding box center [158, 68] width 25 height 13
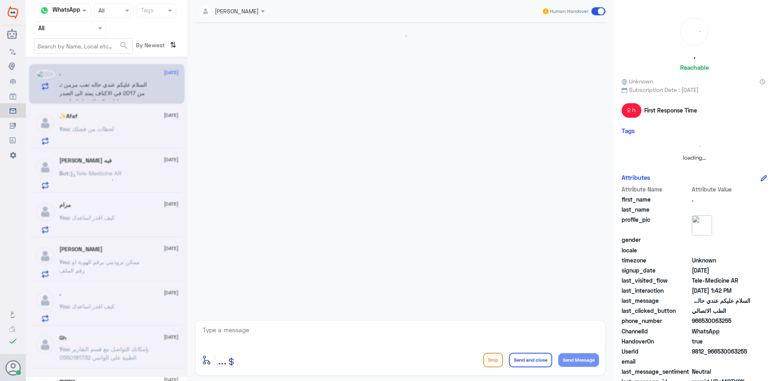
scroll to position [87, 0]
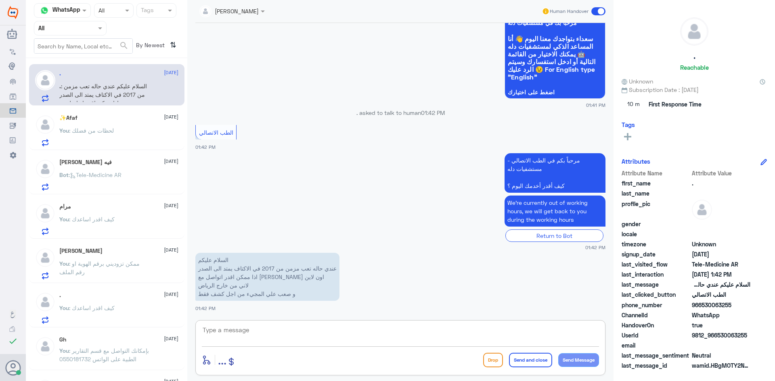
click at [313, 329] on textarea at bounding box center [400, 335] width 397 height 20
paste textarea "مرحبا معك [PERSON_NAME] من الطب الاتصالي"
type textarea "مرحبا معك [PERSON_NAME] من الطب الاتصالي"
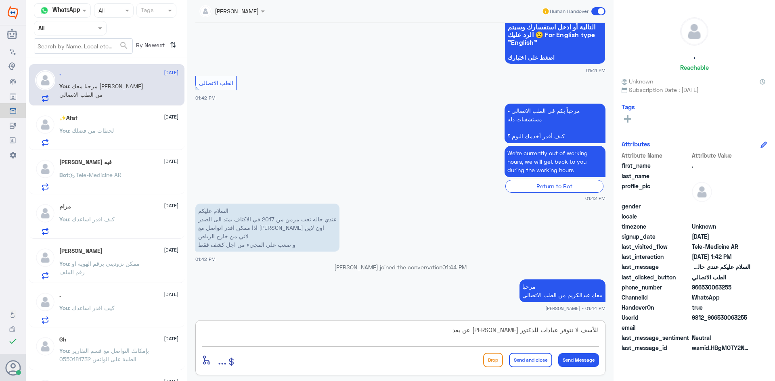
type textarea "للأسف لا تتوفر عيادات للدكتور [PERSON_NAME] عن بعد"
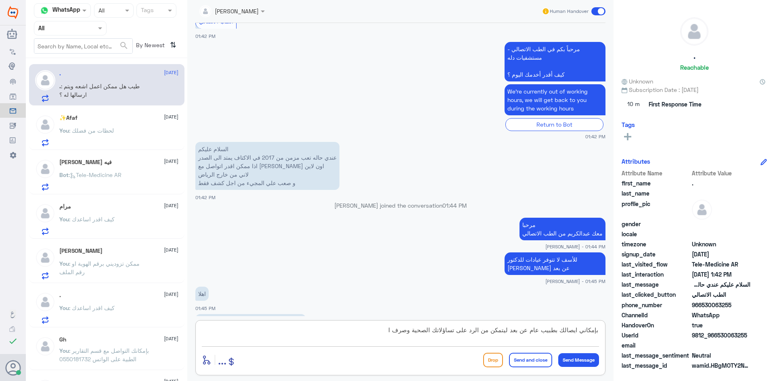
scroll to position [211, 0]
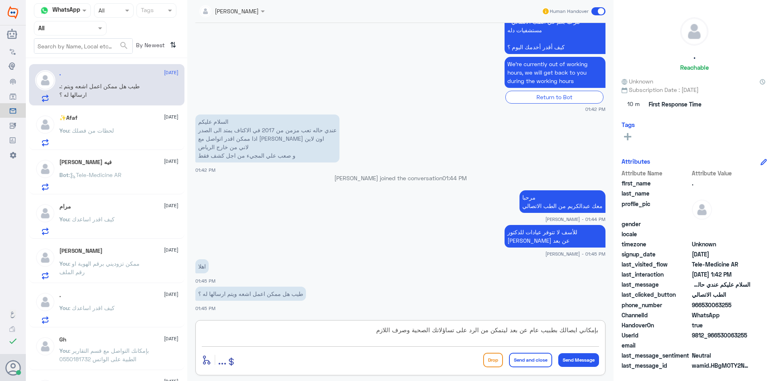
type textarea "بإمكاني ايصالك بطبيب عام عن بعد ليتمكن من الرد على تساؤلاتك الصحية وصرف اللازم"
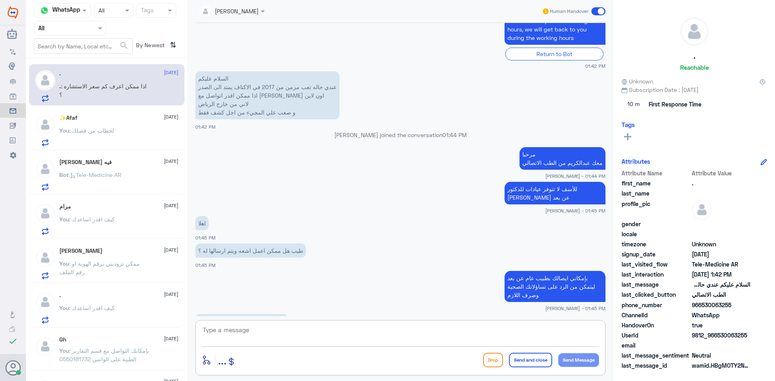
scroll to position [282, 0]
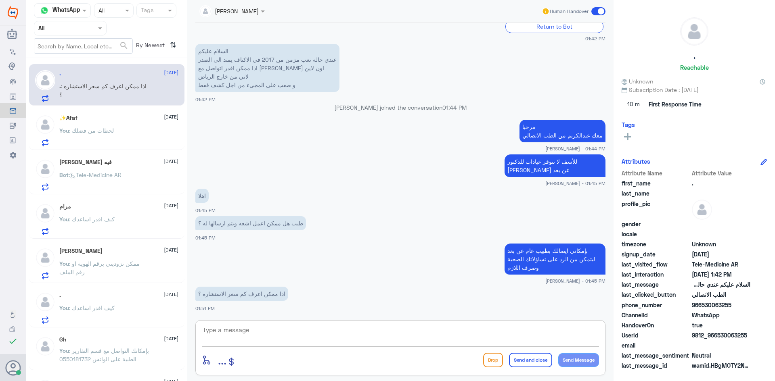
click at [285, 330] on textarea at bounding box center [400, 335] width 397 height 20
type textarea "هل يوجد عندك تأمين ؟"
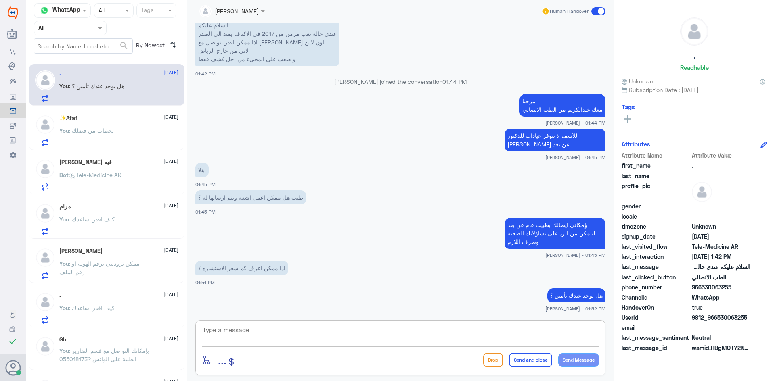
scroll to position [335, 0]
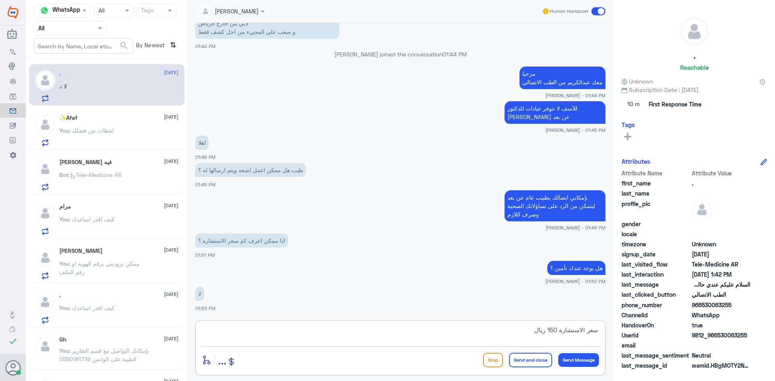
type textarea "سعر الاستشارة 150 ريال"
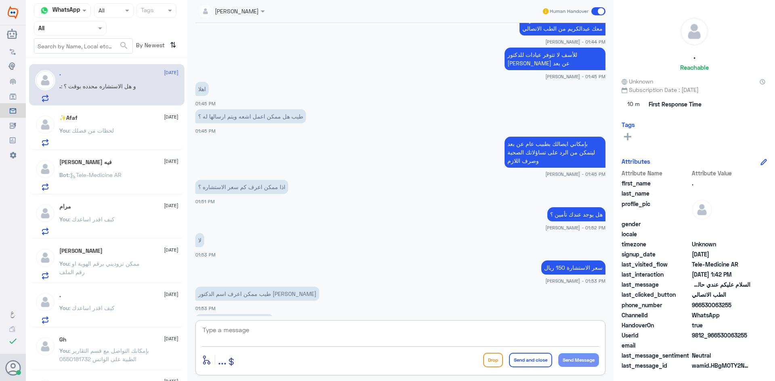
scroll to position [416, 0]
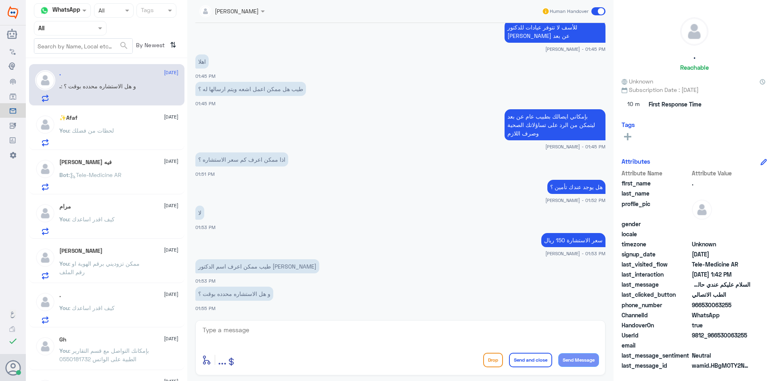
click at [272, 323] on div "enter flow name ... Drop Send and close Send Message" at bounding box center [400, 347] width 410 height 55
click at [270, 332] on textarea at bounding box center [400, 335] width 397 height 20
type textarea "راح تكون مع طبيب عام"
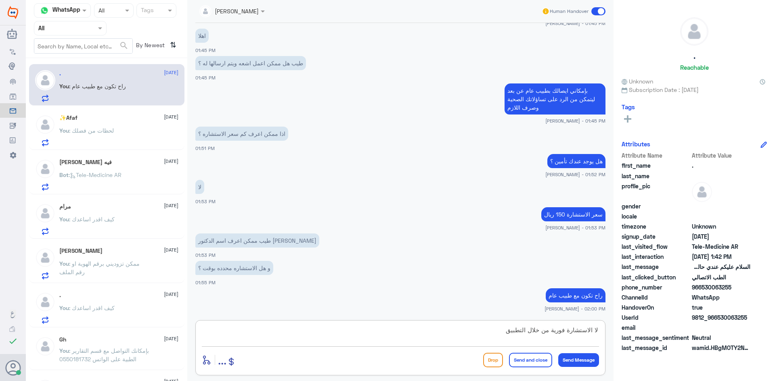
type textarea "لا الاستشارة فورية من خلال التطبيق"
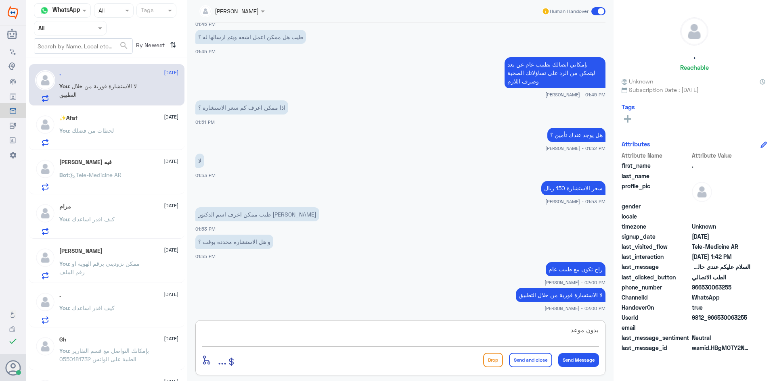
type textarea "بدون موعد"
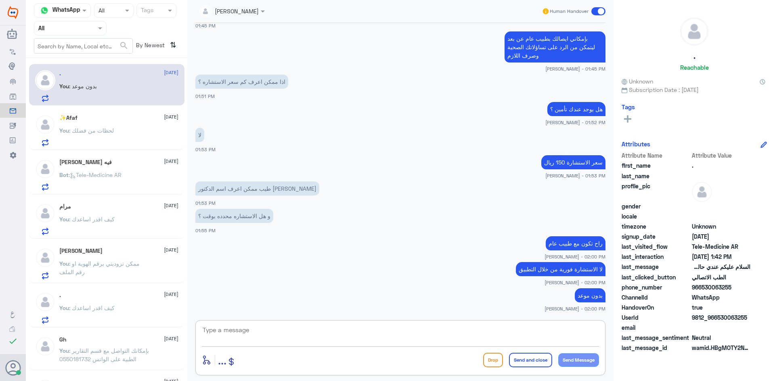
scroll to position [530, 0]
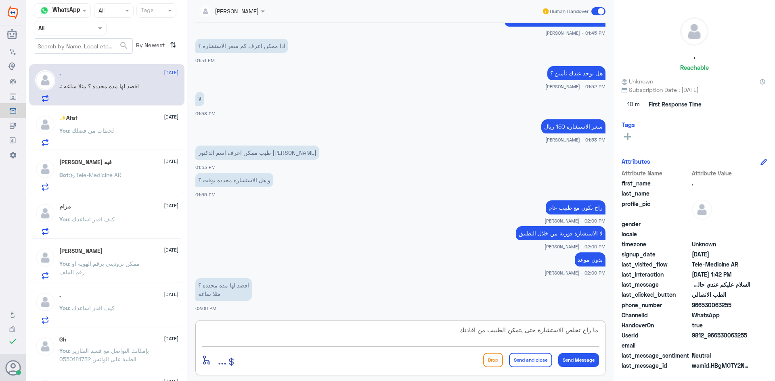
type textarea "ما راح تخلص الاستشارة حتى يتمكن الطبيب من افادتك"
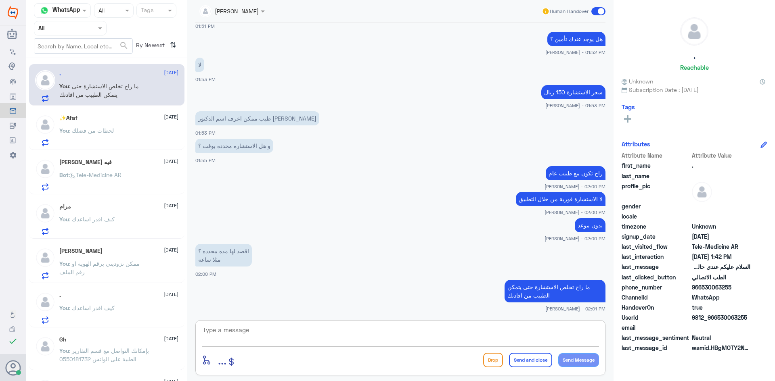
scroll to position [592, 0]
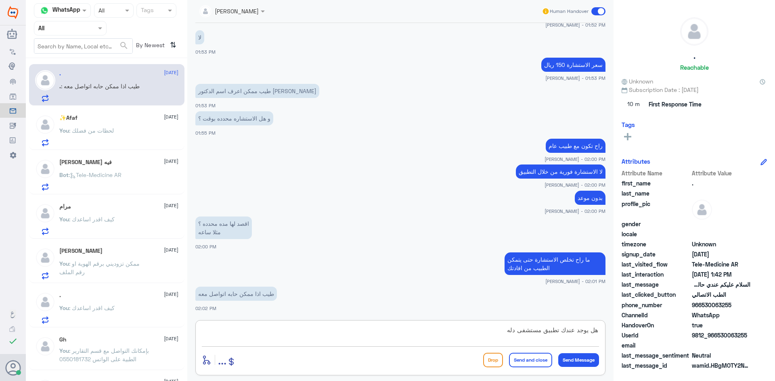
type textarea "هل يوجد عندك تطبيق مستشفى دله ؟"
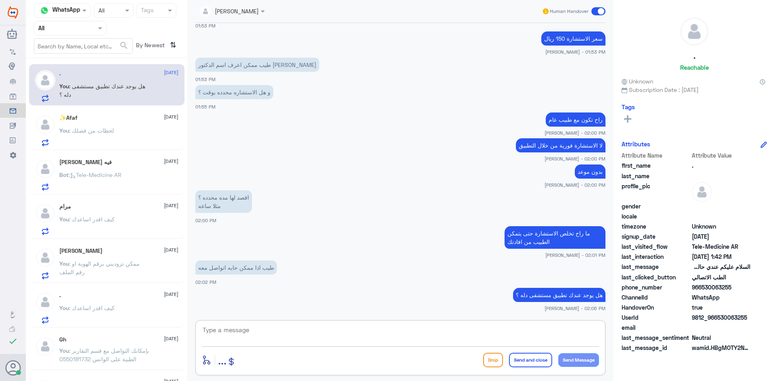
scroll to position [645, 0]
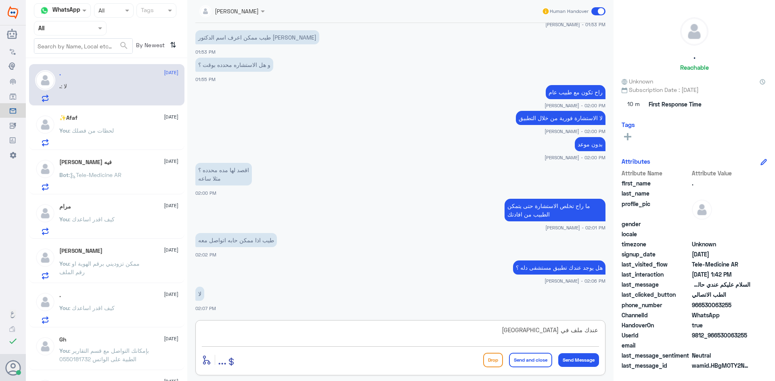
type textarea "عندك ملف في مستشفى دله ؟"
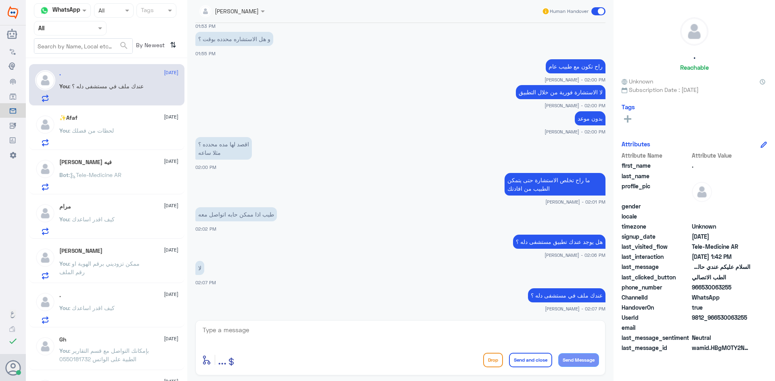
drag, startPoint x: 732, startPoint y: 304, endPoint x: 709, endPoint y: 304, distance: 23.8
click at [709, 304] on div "Attribute Name Attribute Value first_name . last_name profile_pic gender locale…" at bounding box center [693, 252] width 145 height 203
click at [715, 289] on span "966530063255" at bounding box center [721, 287] width 59 height 8
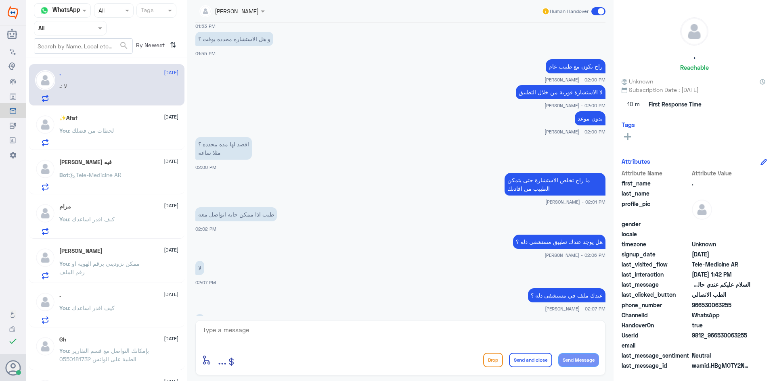
scroll to position [698, 0]
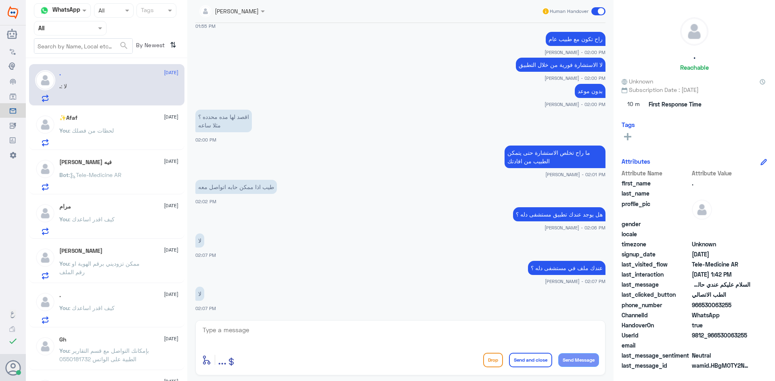
drag, startPoint x: 730, startPoint y: 286, endPoint x: 702, endPoint y: 288, distance: 27.9
click at [702, 288] on div "Attribute Name Attribute Value first_name . last_name profile_pic gender locale…" at bounding box center [693, 270] width 145 height 203
click at [403, 332] on textarea at bounding box center [400, 335] width 397 height 20
type textarea "تحب افتح لك ملف ؟"
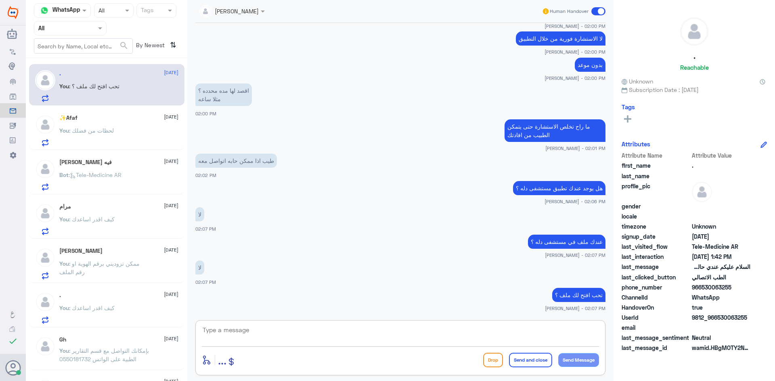
scroll to position [752, 0]
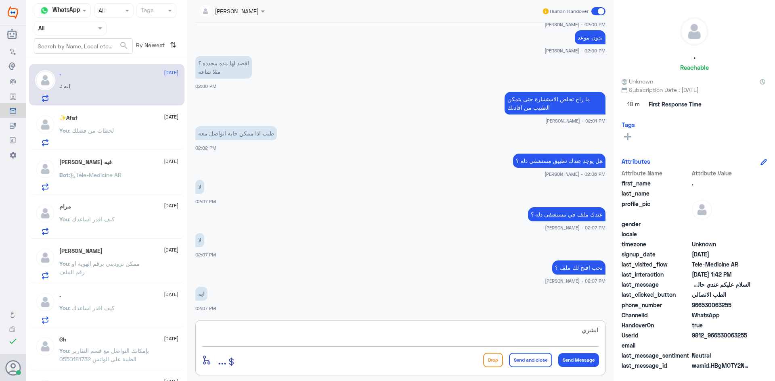
type textarea "ابشري"
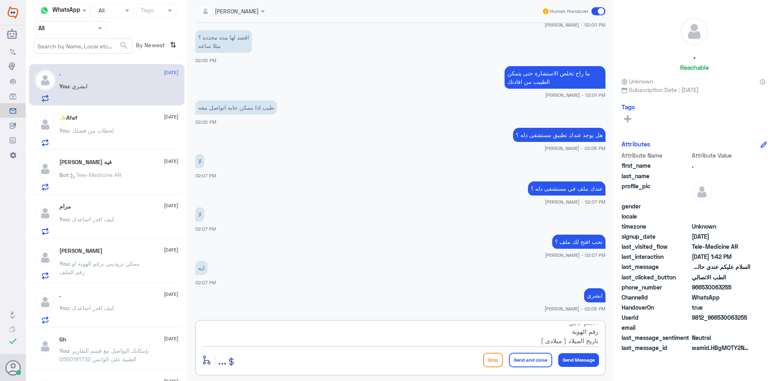
scroll to position [35, 0]
type textarea "احتاج منك الاسم كامل رقم الهوية تاريخ الميلاد ( ميلادي ) رقم الجوال"
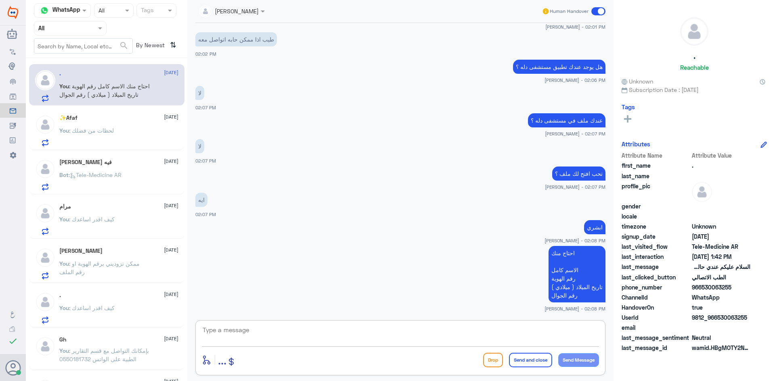
scroll to position [899, 0]
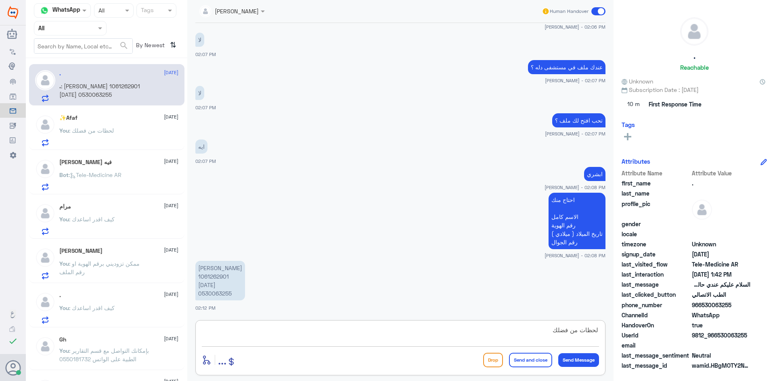
type textarea "لحظات من فضلك"
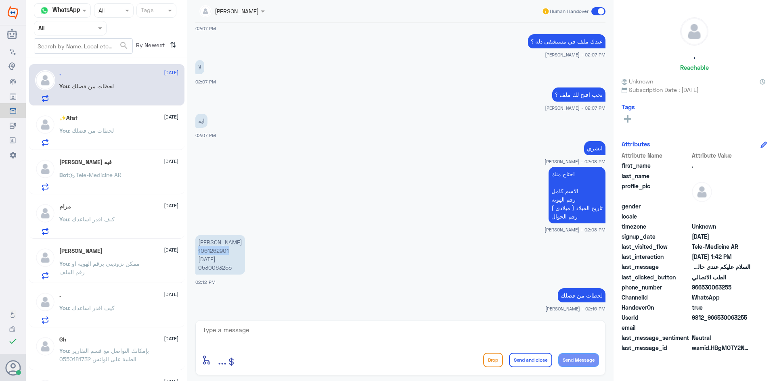
drag, startPoint x: 229, startPoint y: 253, endPoint x: 198, endPoint y: 253, distance: 31.1
click at [198, 253] on p "[PERSON_NAME] 1061262901 [DATE] 0530063255" at bounding box center [220, 255] width 50 height 40
copy p "1061262901"
drag, startPoint x: 235, startPoint y: 268, endPoint x: 198, endPoint y: 268, distance: 37.1
click at [198, 268] on p "[PERSON_NAME] 1061262901 [DATE] 0530063255" at bounding box center [220, 255] width 50 height 40
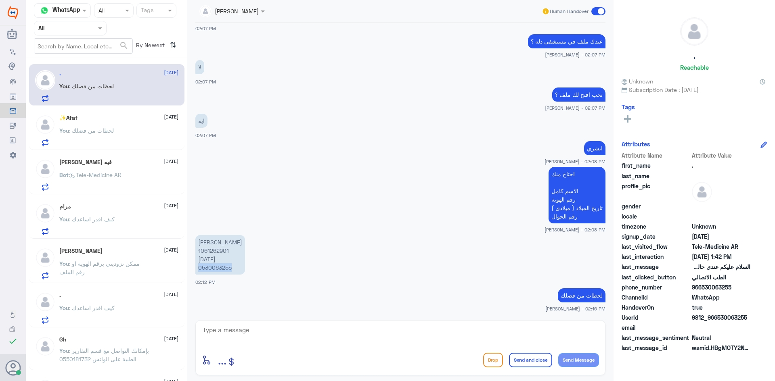
copy p "0530063255"
click at [453, 337] on textarea at bounding box center [400, 335] width 397 height 20
type textarea "حملي تطبيق [GEOGRAPHIC_DATA]"
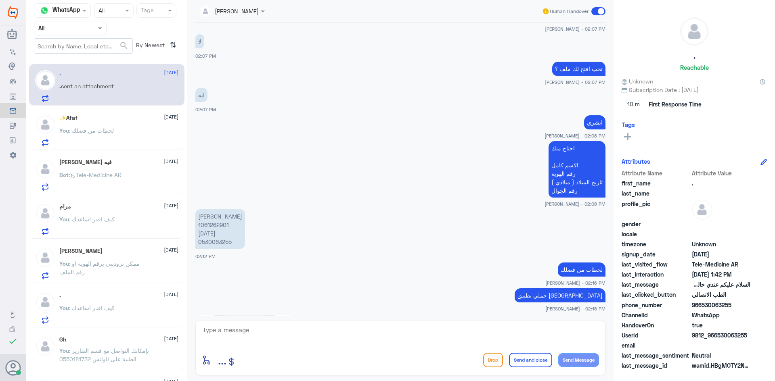
scroll to position [1090, 0]
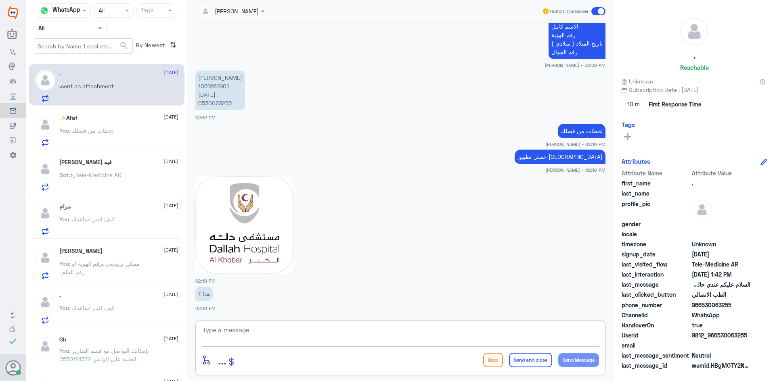
click at [384, 330] on textarea at bounding box center [400, 335] width 397 height 20
type textarea "لا لا"
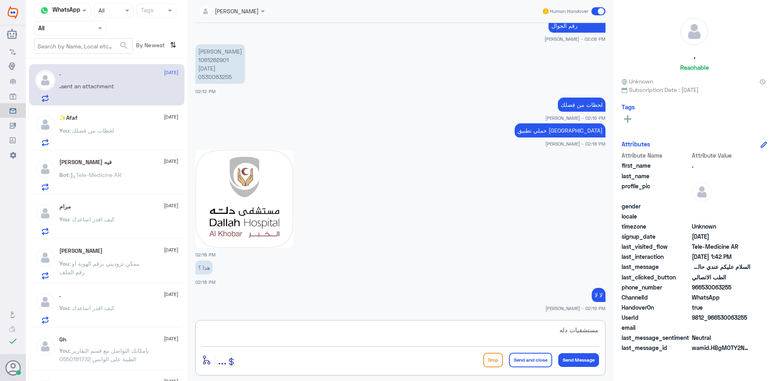
type textarea "مستشفيات دله"
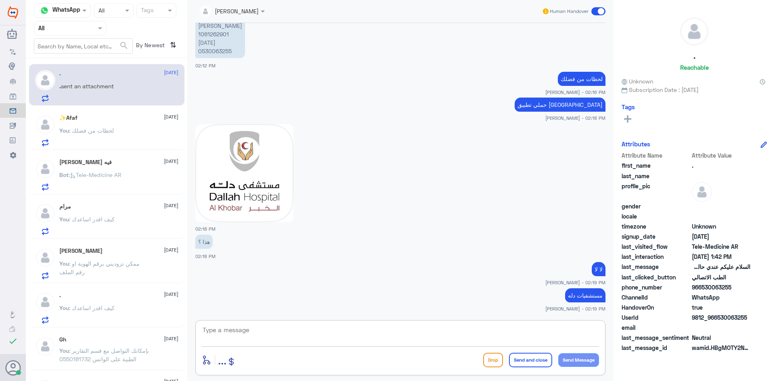
paste textarea "2312643"
type textarea "2312643 رقم ملفك"
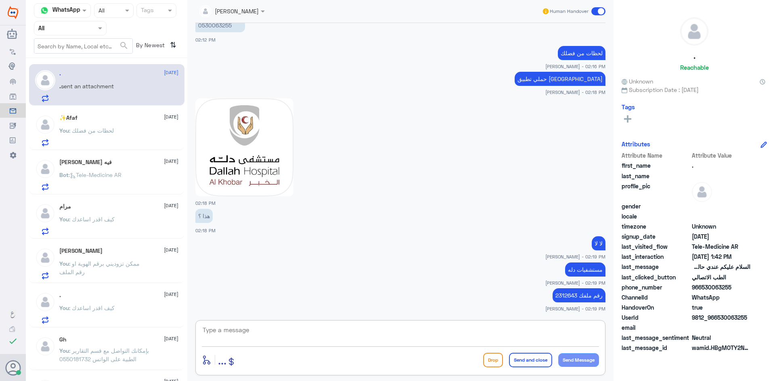
scroll to position [1195, 0]
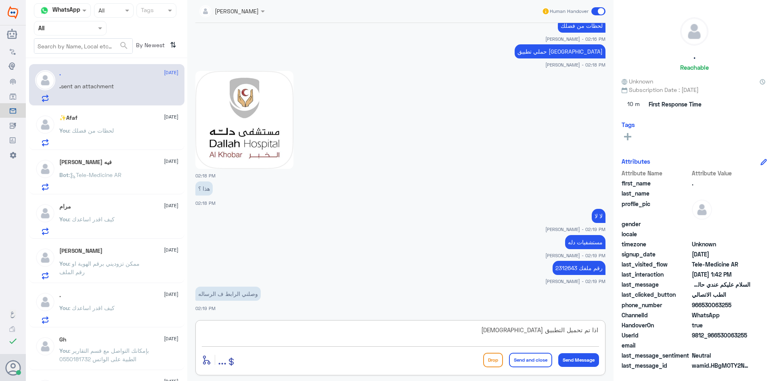
type textarea "اذا تم تحميل التطبيق [DEMOGRAPHIC_DATA]"
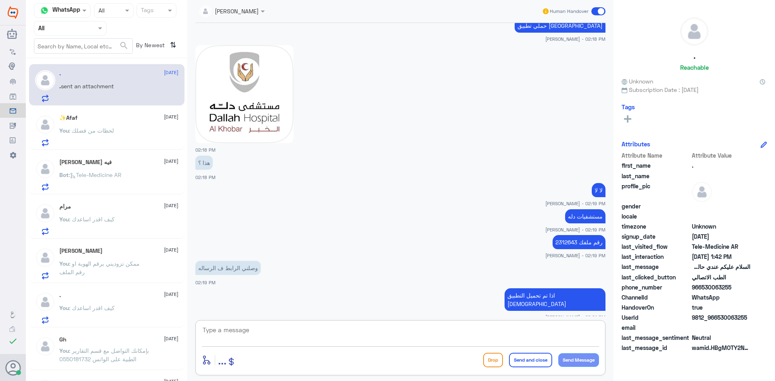
scroll to position [1257, 0]
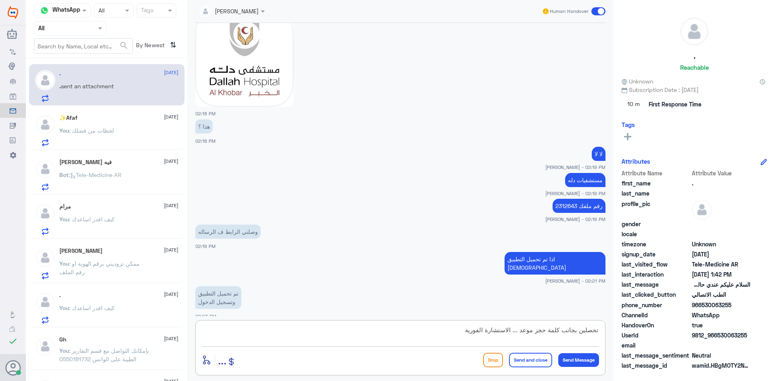
type textarea "تحصلين بجانب كلمة حجز موعد ... الاستشارة الفورية"
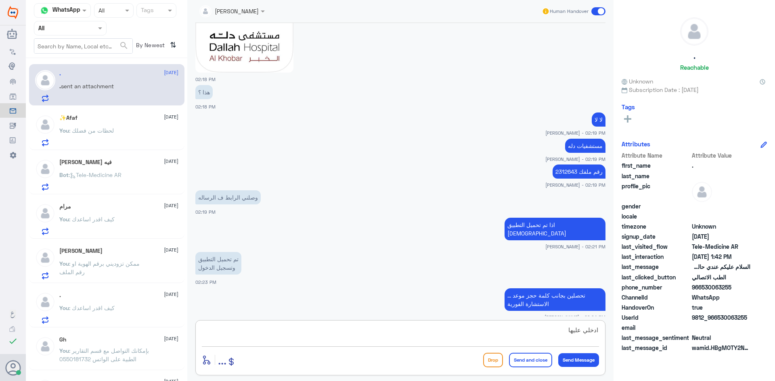
type textarea "ادخلي عليها"
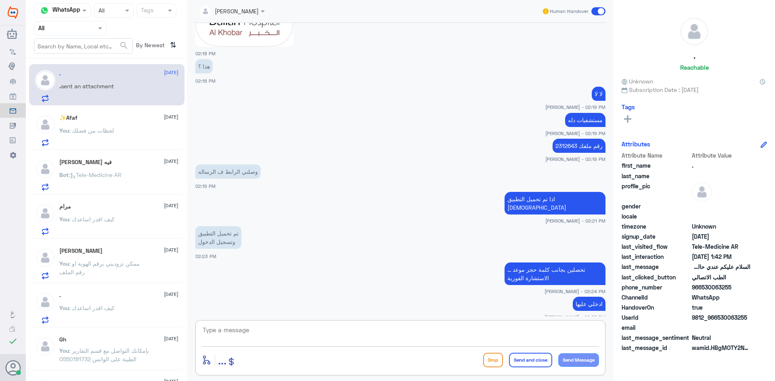
scroll to position [1362, 0]
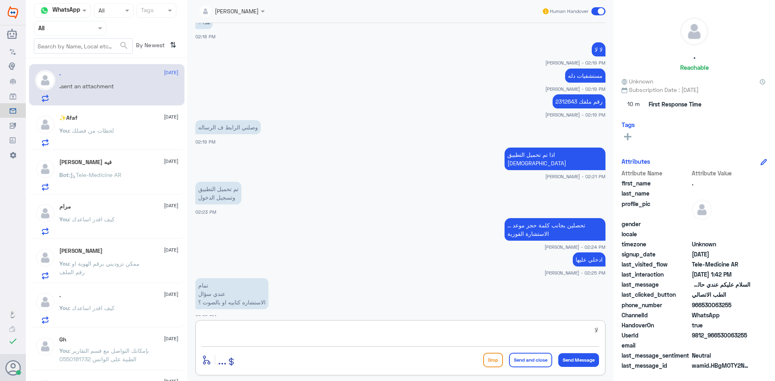
type textarea "ل"
type textarea "بالصوت وانتي [PERSON_NAME] الطبيب امامك"
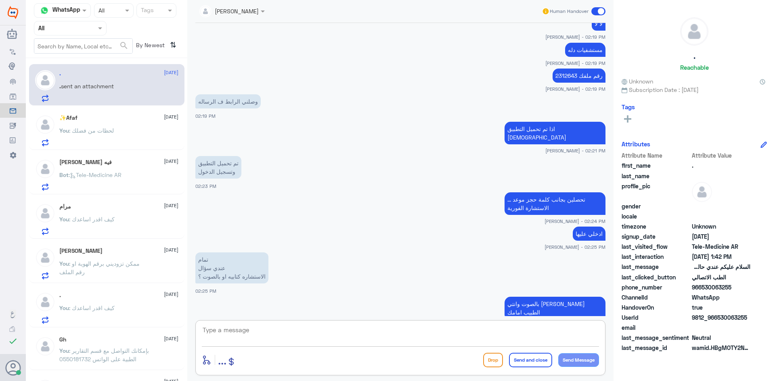
scroll to position [1415, 0]
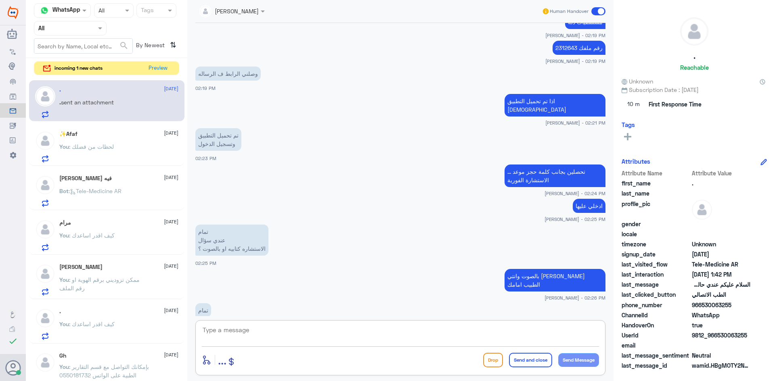
click at [594, 14] on span at bounding box center [598, 11] width 14 height 8
click at [0, 0] on input "checkbox" at bounding box center [0, 0] width 0 height 0
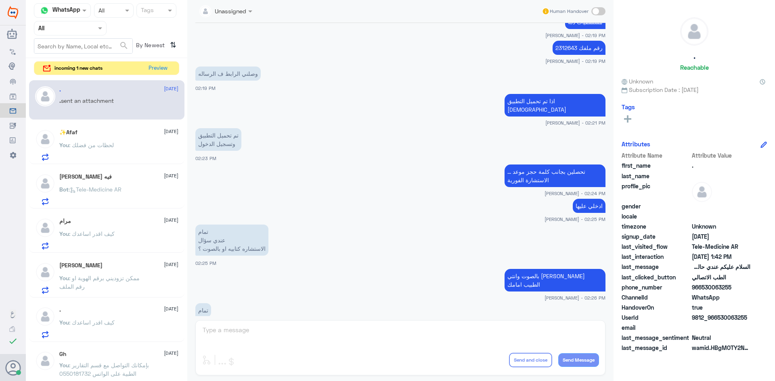
scroll to position [1430, 0]
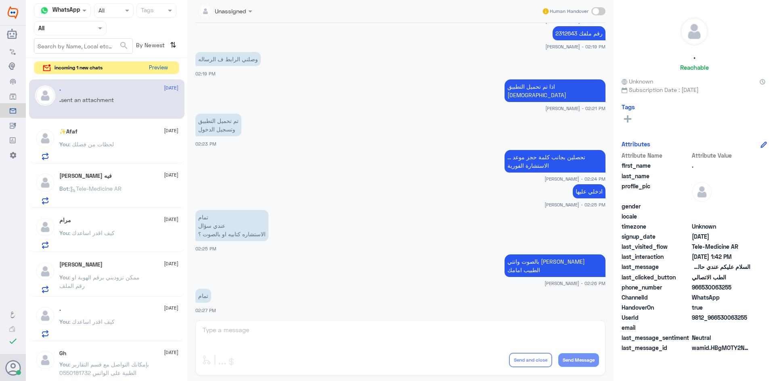
click at [170, 71] on button "Preview" at bounding box center [158, 68] width 25 height 13
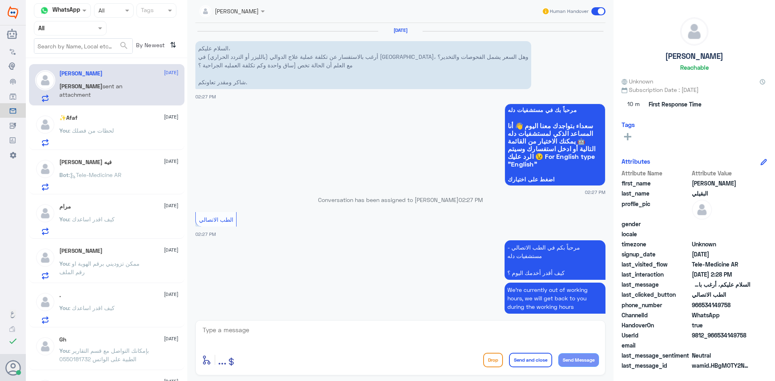
scroll to position [463, 0]
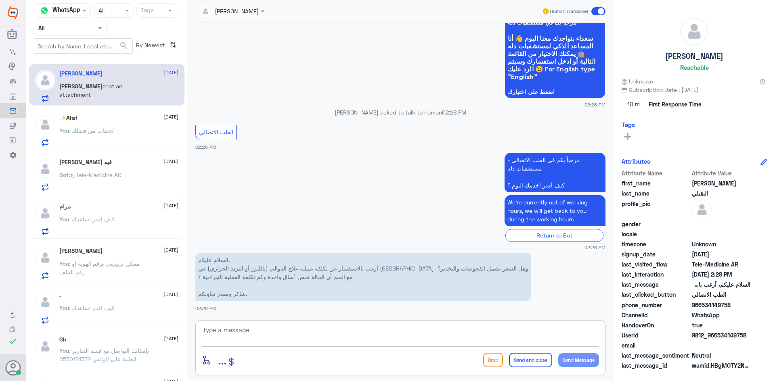
click at [320, 325] on textarea at bounding box center [400, 335] width 397 height 20
paste textarea "مرحبا معك [PERSON_NAME] من الطب الاتصالي"
type textarea "مرحبا معك [PERSON_NAME] من الطب الاتصالي"
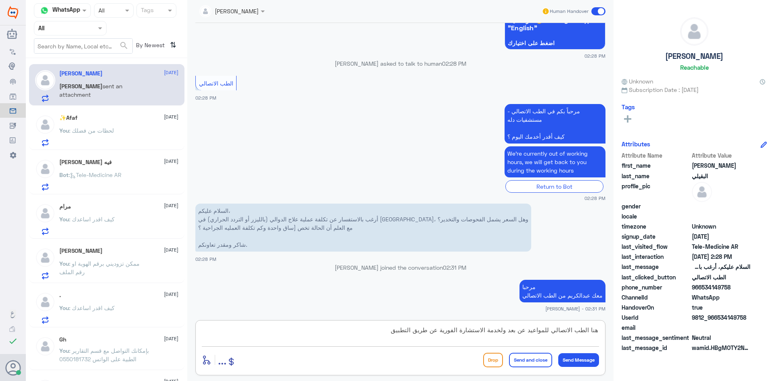
type textarea "هنا الطب الاتصالي للمواعيد عن بعد ولخدمة الاستشارة الفورية عن طريق التطبيق"
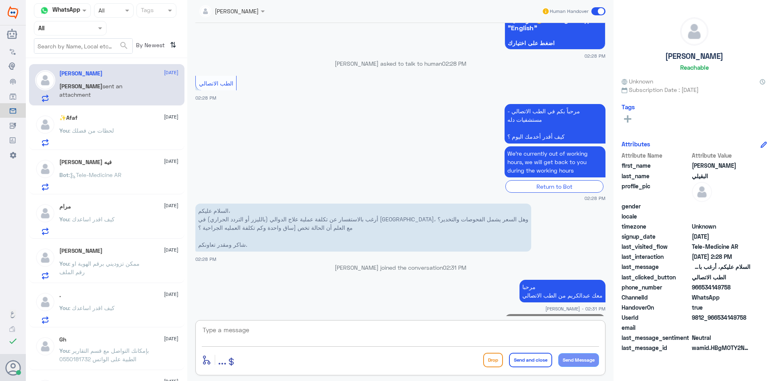
scroll to position [540, 0]
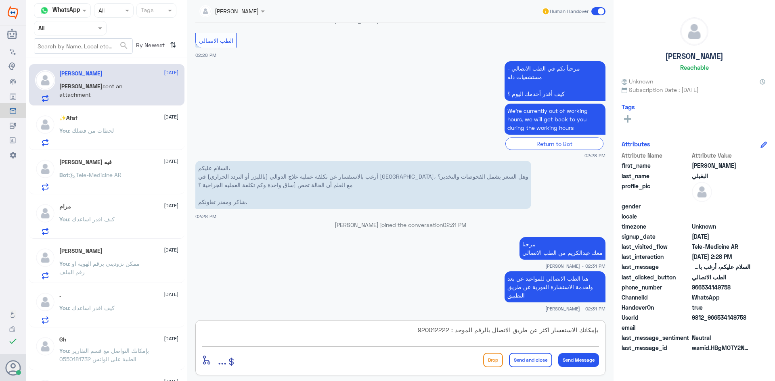
type textarea "بإمكانك الاستفسار اكثر عن طريق الاتصال بالرقم الموحد : 920012222"
click at [528, 355] on button "Send and close" at bounding box center [530, 360] width 43 height 15
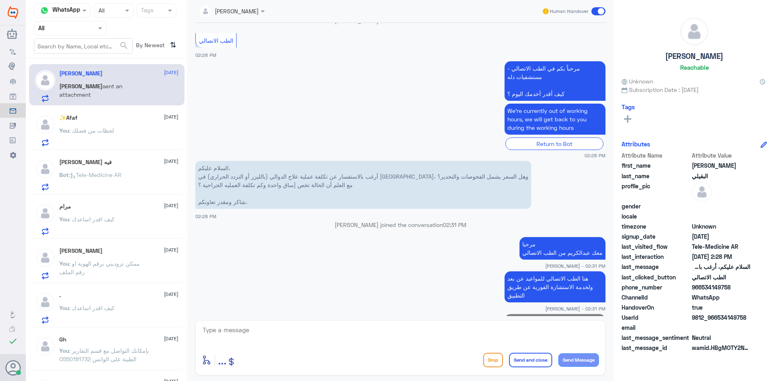
scroll to position [575, 0]
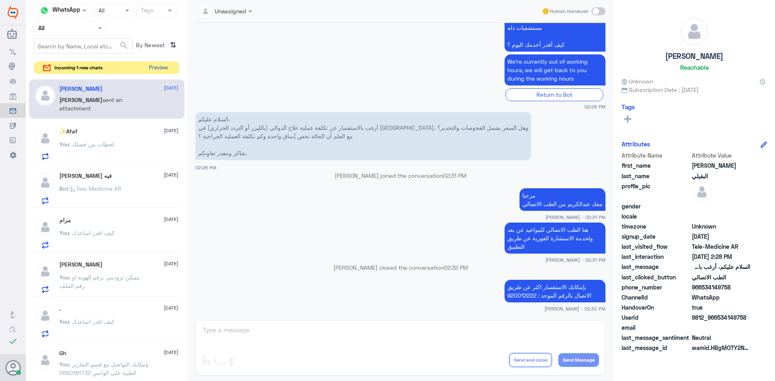
click at [166, 70] on button "Preview" at bounding box center [158, 68] width 25 height 13
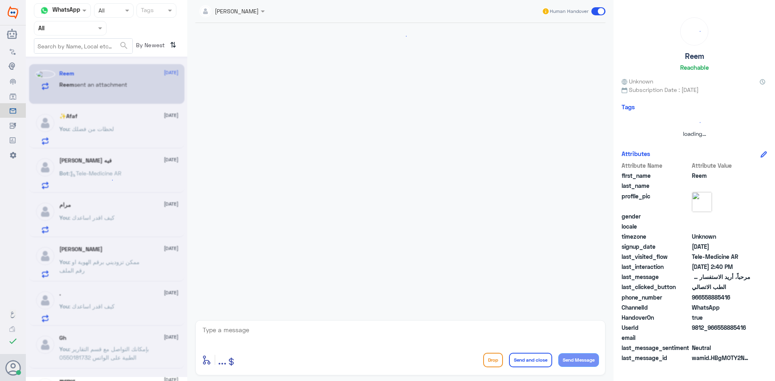
scroll to position [0, 0]
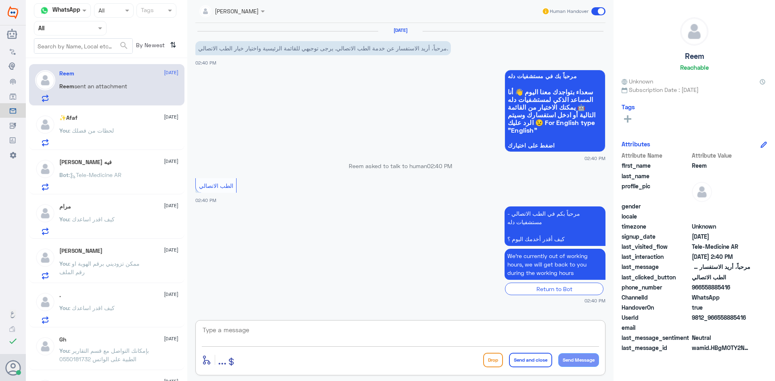
click at [349, 338] on textarea at bounding box center [400, 335] width 397 height 20
paste textarea "مرحبا معك [PERSON_NAME] من الطب الاتصالي"
type textarea "مرحبا معك [PERSON_NAME] من الطب الاتصالي"
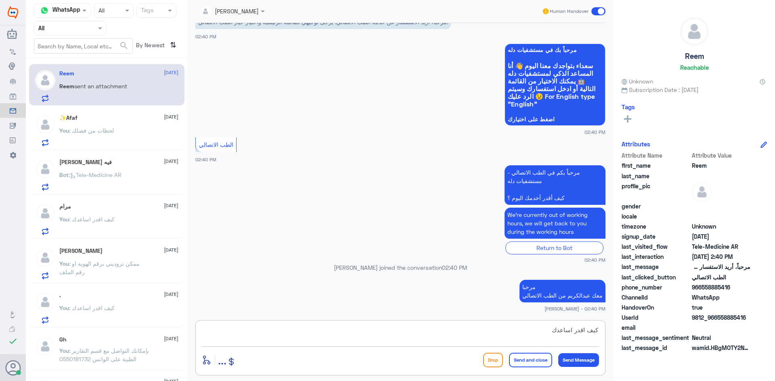
type textarea "كيف اقدر اساعدك"
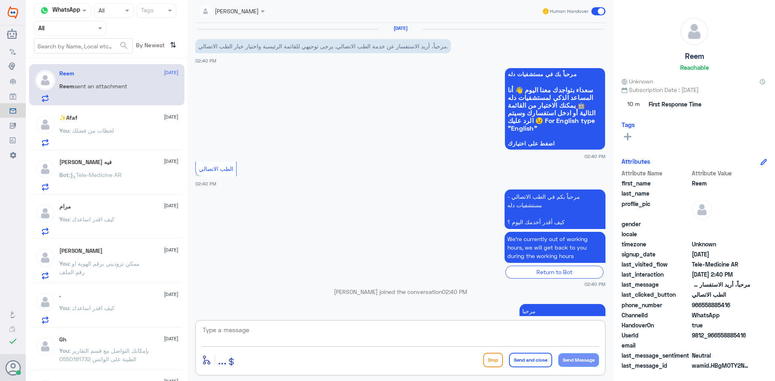
scroll to position [0, 0]
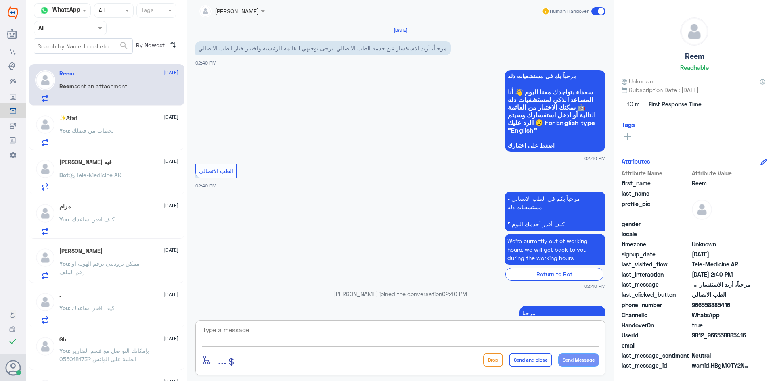
click at [324, 331] on textarea at bounding box center [400, 335] width 397 height 20
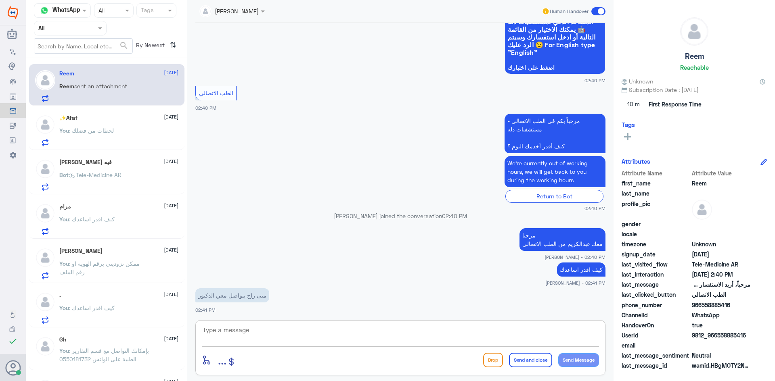
scroll to position [80, 0]
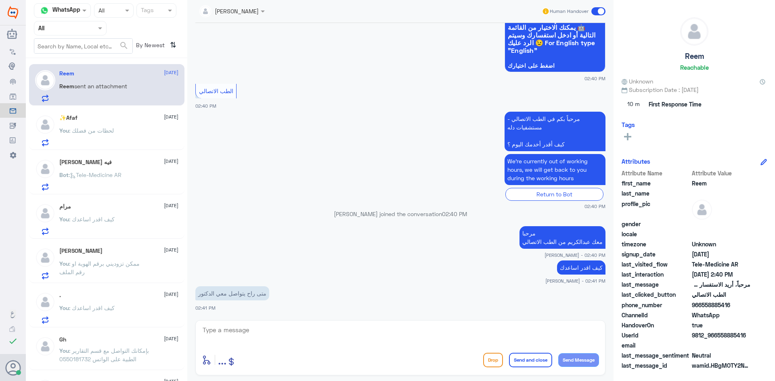
drag, startPoint x: 746, startPoint y: 334, endPoint x: 717, endPoint y: 334, distance: 29.1
click at [717, 334] on span "9812_966558885416" at bounding box center [721, 335] width 59 height 8
copy span "558885416"
click at [290, 330] on textarea at bounding box center [400, 335] width 397 height 20
type textarea "ممكن توضحين استفسارك اكثر ؟"
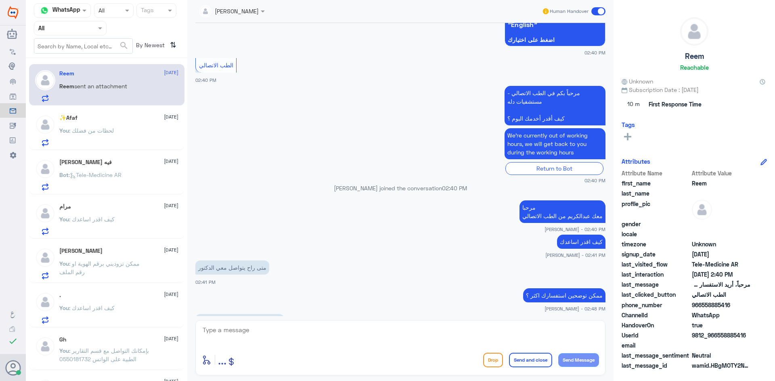
scroll to position [133, 0]
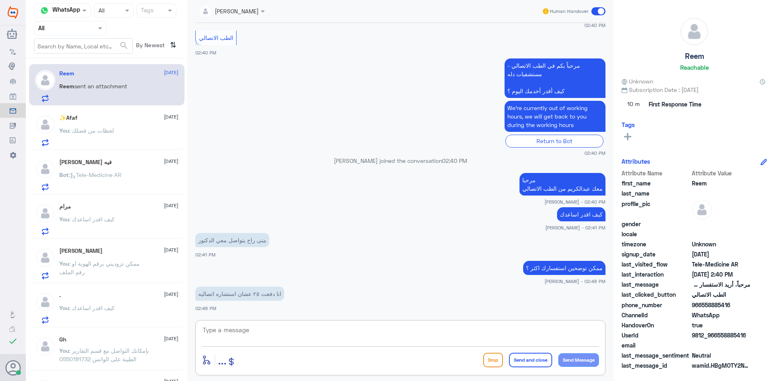
click at [398, 326] on textarea at bounding box center [400, 335] width 397 height 20
type textarea "ايوه فهمت عليك"
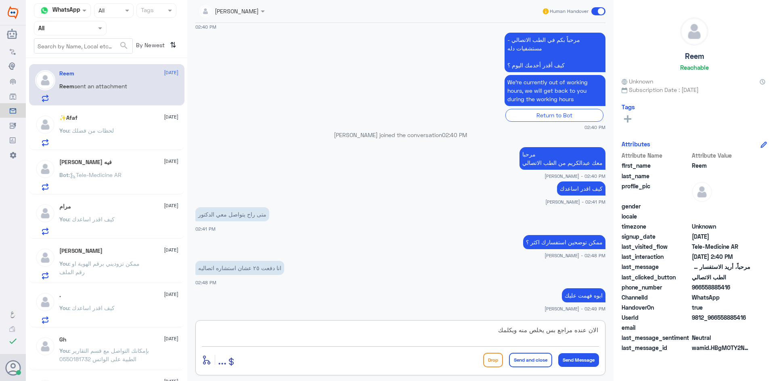
type textarea "الان عنده مراجع بس يخلص منه ويكلمك"
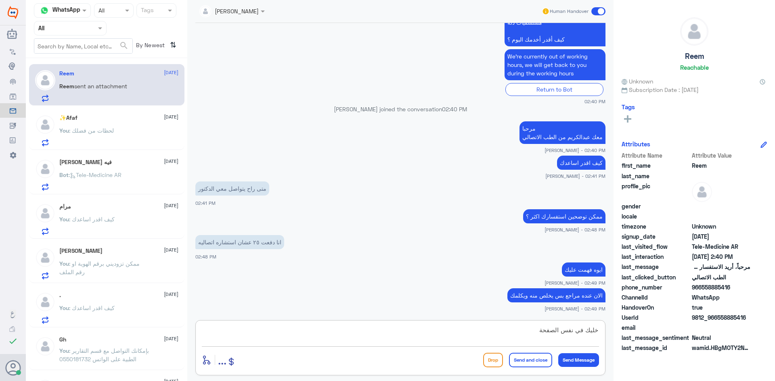
type textarea "خليك في نفس الصفحة"
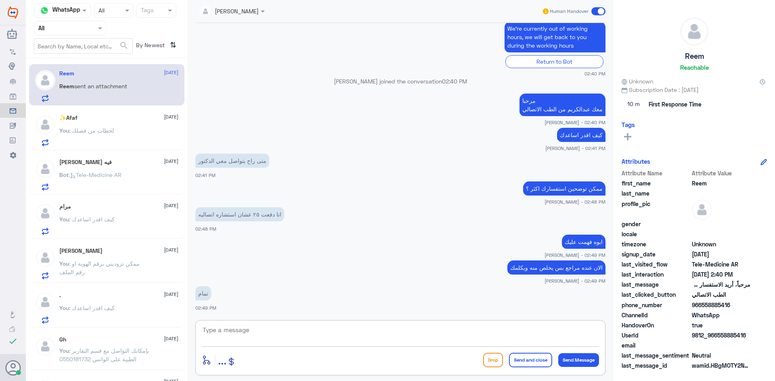
scroll to position [238, 0]
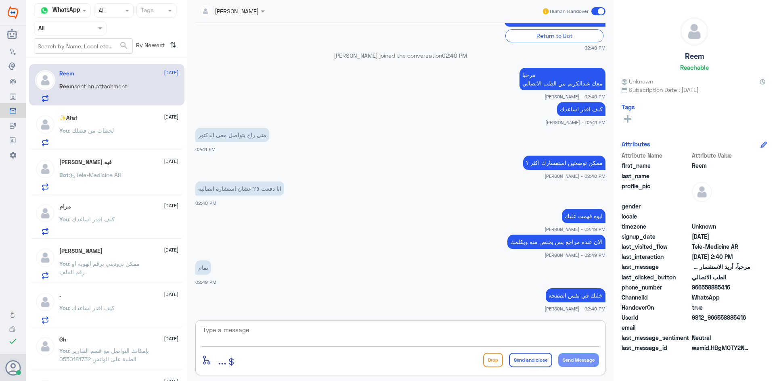
click at [597, 10] on span at bounding box center [598, 11] width 14 height 8
click at [0, 0] on input "checkbox" at bounding box center [0, 0] width 0 height 0
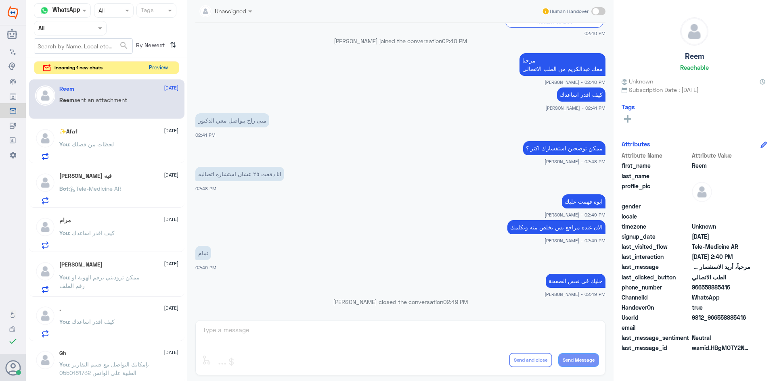
click at [155, 68] on button "Preview" at bounding box center [158, 68] width 25 height 13
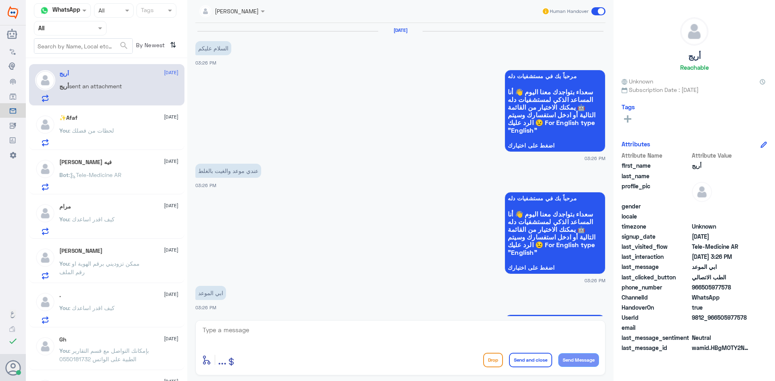
scroll to position [237, 0]
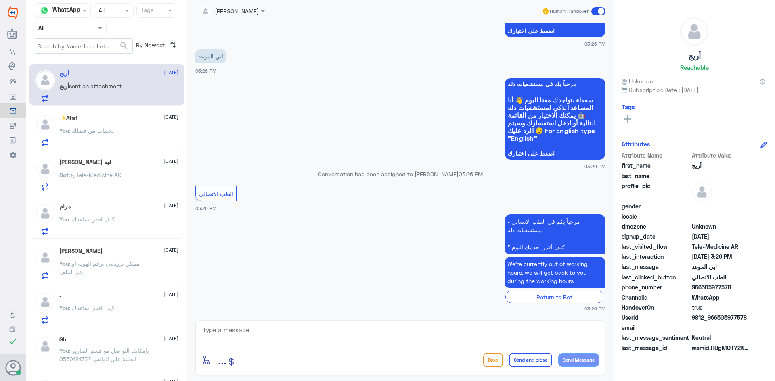
click at [322, 340] on textarea at bounding box center [400, 335] width 397 height 20
paste textarea "مرحبا معك [PERSON_NAME] من الطب الاتصالي"
type textarea "مرحبا معك [PERSON_NAME] من الطب الاتصالي"
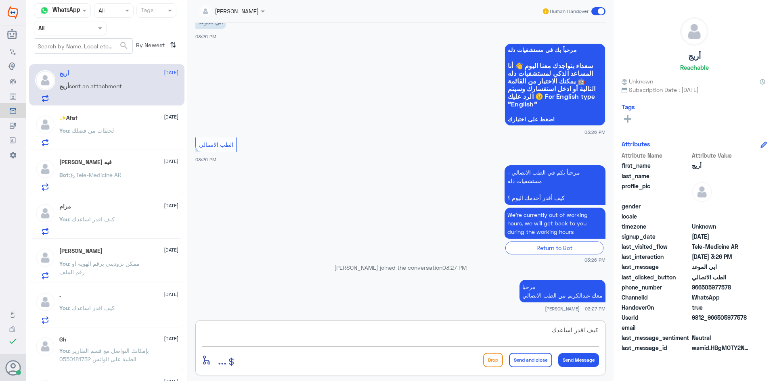
type textarea "كيف اقدر اساعدك"
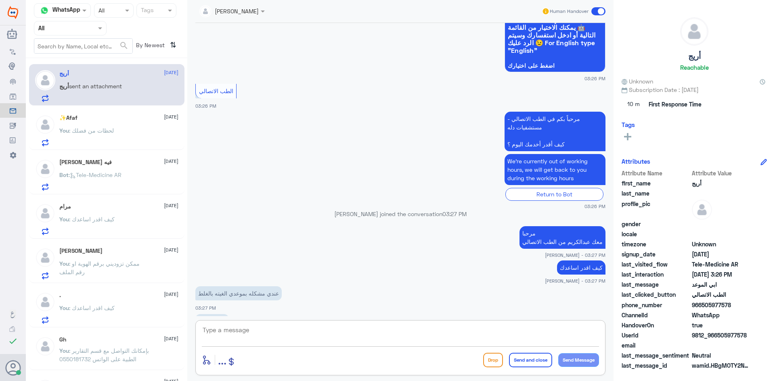
scroll to position [352, 0]
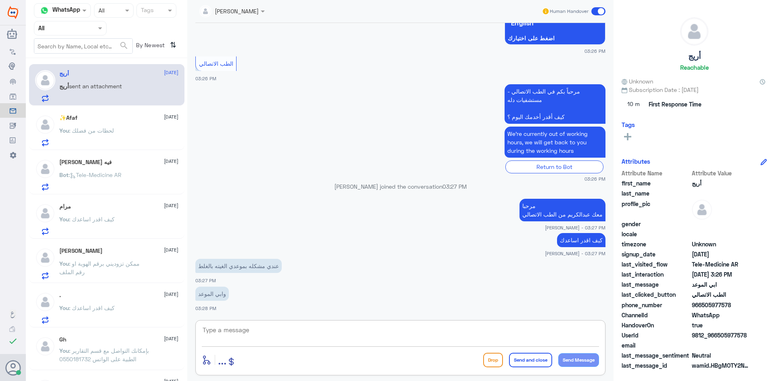
click at [292, 330] on textarea at bounding box center [400, 335] width 397 height 20
paste textarea "بإمكانك حجز موعد عن طريق التطبيق أو بالاتصال على الرقم الموحد 920012222"
type textarea "بإمكانك حجز موعد عن طريق التطبيق أو بالاتصال على الرقم الموحد 920012222"
click at [533, 364] on button "Send and close" at bounding box center [530, 360] width 43 height 15
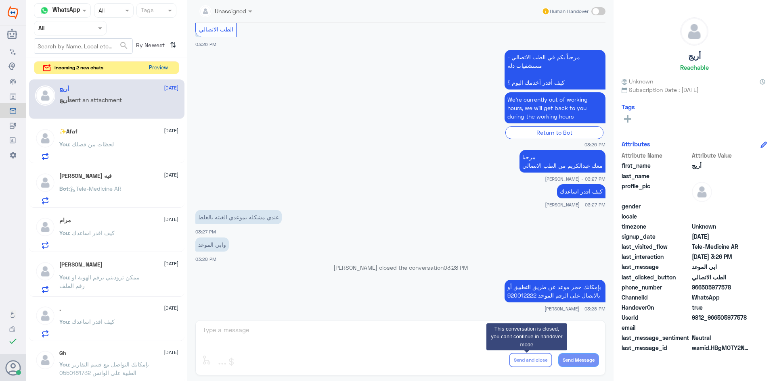
click at [159, 69] on button "Preview" at bounding box center [158, 68] width 25 height 13
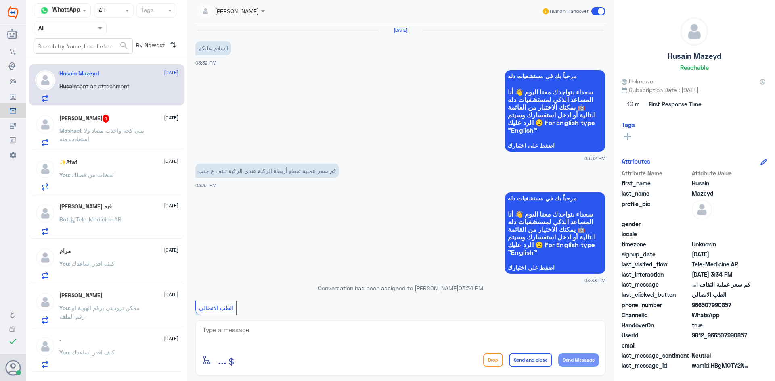
scroll to position [142, 0]
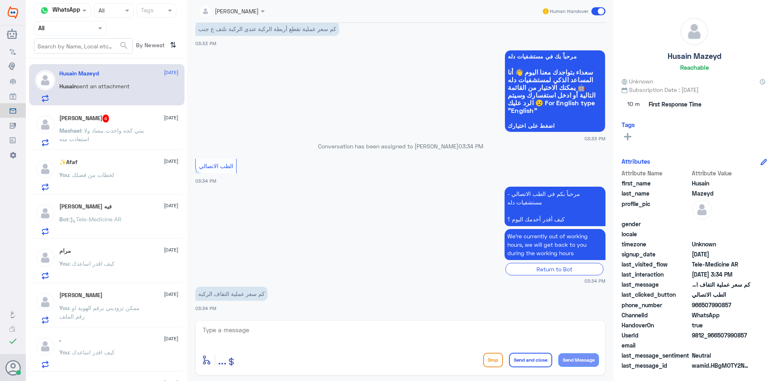
click at [326, 330] on textarea at bounding box center [400, 335] width 397 height 20
paste textarea "مرحبا معك [PERSON_NAME] من الطب الاتصالي"
type textarea "مرحبا معك [PERSON_NAME] من الطب الاتصالي"
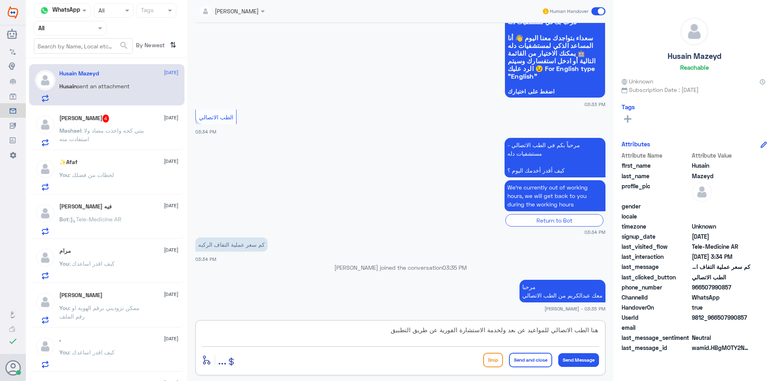
type textarea "هنا الطب الاتصالي للمواعيد عن بعد ولخدمة الاستشارة الفورية عن طريق التطبيق"
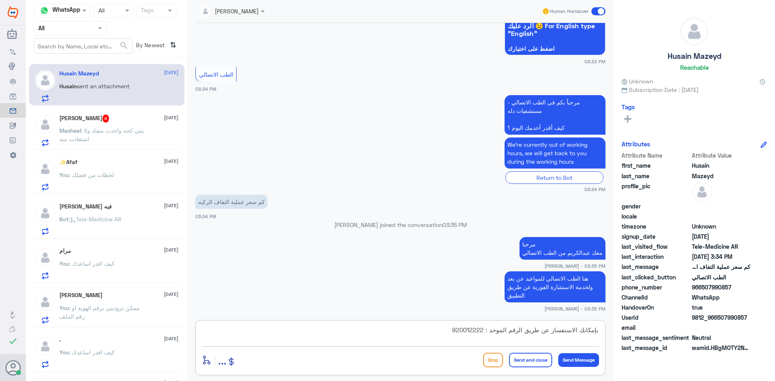
type textarea "بإمكانك الاستفسار عن طريق الرقم الموحد : 920012222"
click at [518, 364] on button "Send and close" at bounding box center [530, 360] width 43 height 15
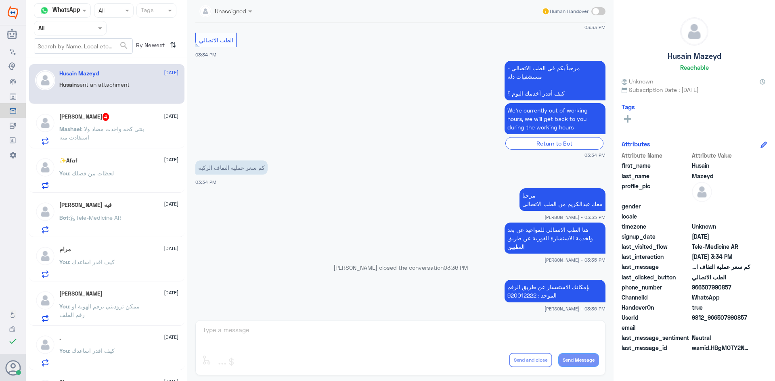
click at [119, 139] on p "[PERSON_NAME] : بنتي كحه واخذت مضاد ولا استفادت منه" at bounding box center [104, 135] width 91 height 20
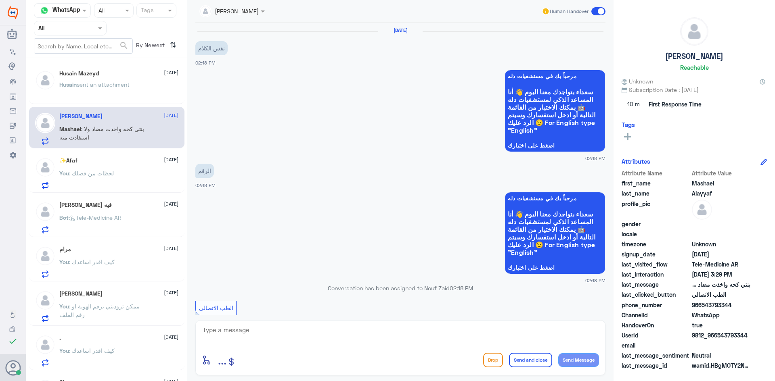
scroll to position [581, 0]
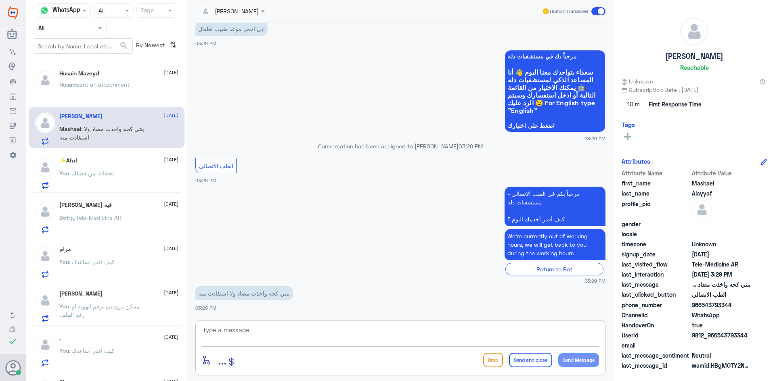
click at [286, 329] on textarea at bounding box center [400, 335] width 397 height 20
type textarea "بإمكانك الدخول للاستشارة الفورية عن طريق التطبيق"
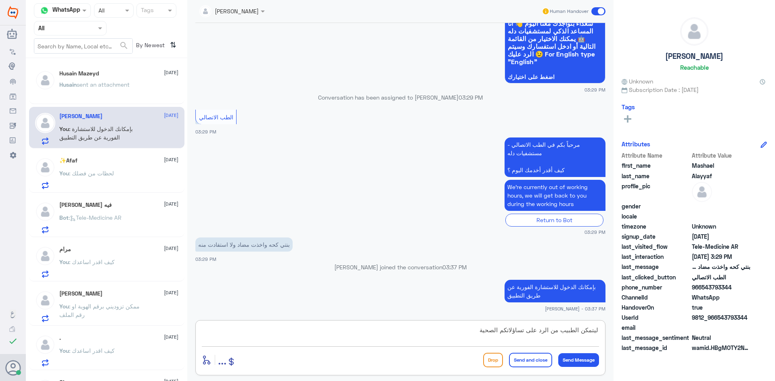
type textarea "ليتمكن الطبيب من الرد على تساؤلاتكم الصحية"
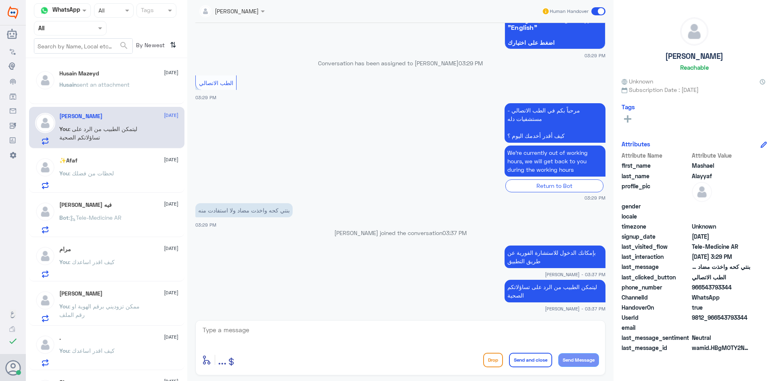
click at [135, 83] on div "Husain sent an attachment" at bounding box center [118, 91] width 119 height 18
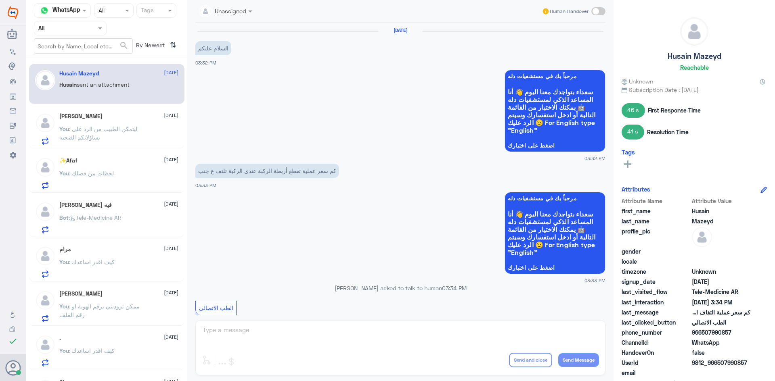
scroll to position [283, 0]
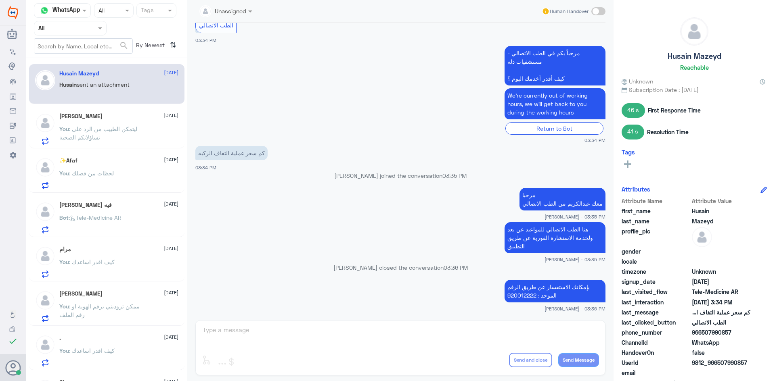
click at [140, 171] on div "You : لحظات من فضلك" at bounding box center [118, 180] width 119 height 18
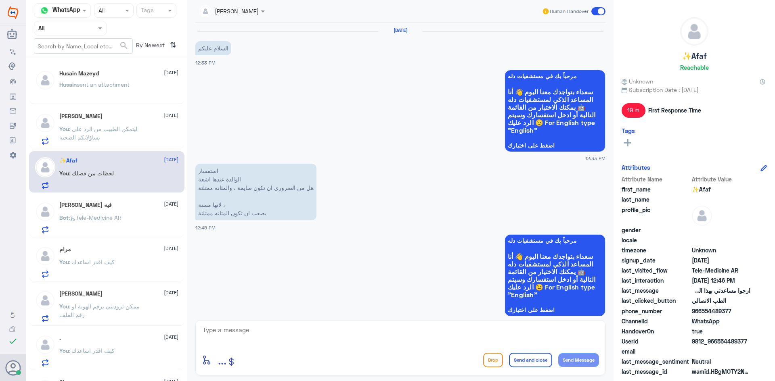
scroll to position [329, 0]
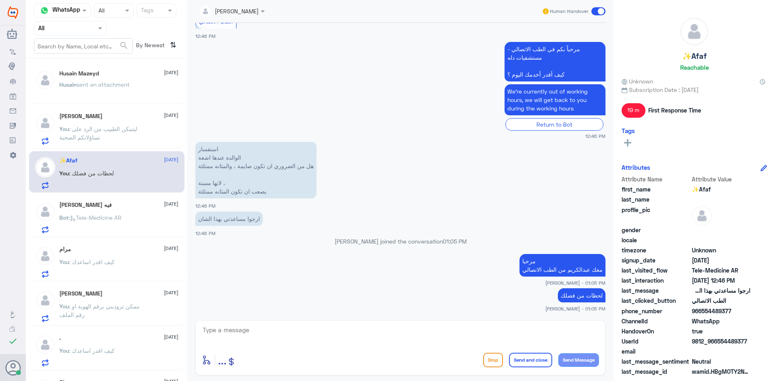
click at [593, 11] on span at bounding box center [598, 11] width 14 height 8
click at [0, 0] on input "checkbox" at bounding box center [0, 0] width 0 height 0
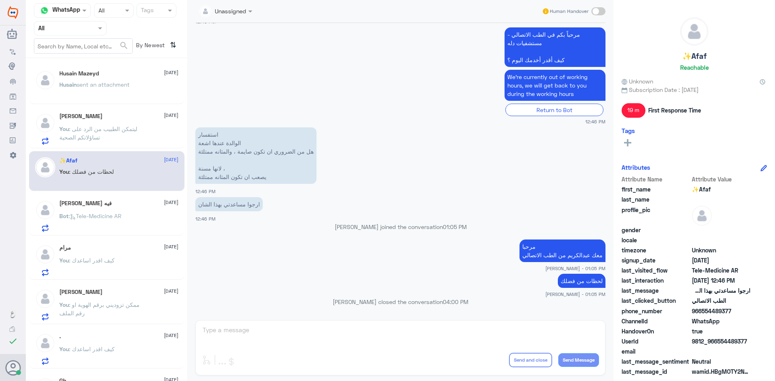
click at [119, 197] on div "[PERSON_NAME] فيه [DATE] Bot : Tele-Medicine AR" at bounding box center [106, 215] width 155 height 42
click at [123, 205] on div "[PERSON_NAME] فيه [DATE]" at bounding box center [118, 203] width 119 height 7
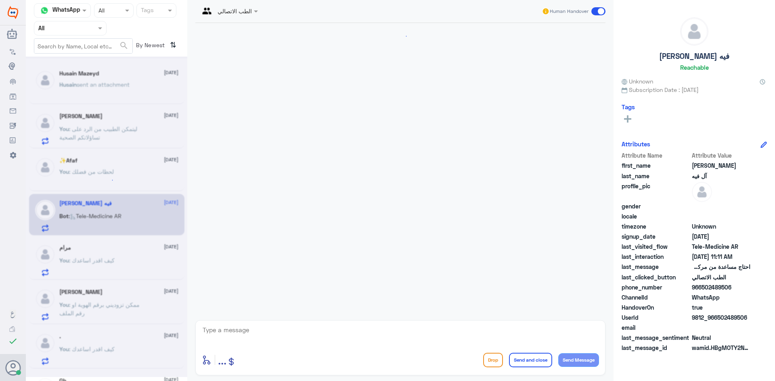
scroll to position [456, 0]
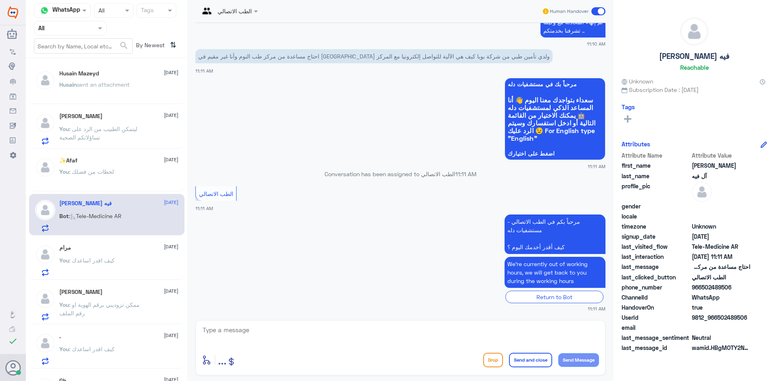
click at [594, 12] on span at bounding box center [598, 11] width 14 height 8
click at [0, 0] on input "checkbox" at bounding box center [0, 0] width 0 height 0
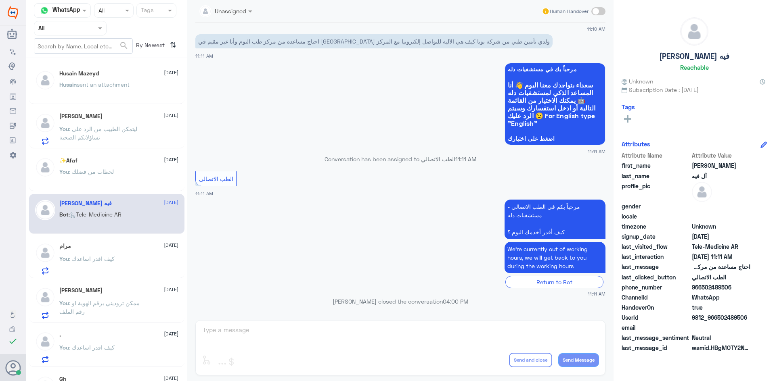
click at [112, 251] on div "مرام [DATE] You : كيف اقدر اساعدك" at bounding box center [118, 259] width 119 height 32
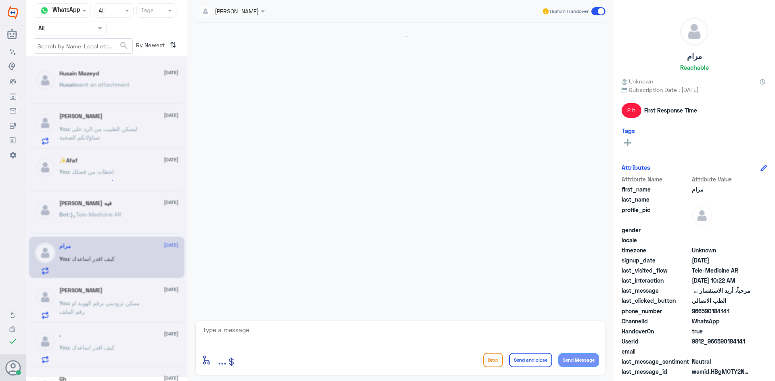
scroll to position [529, 0]
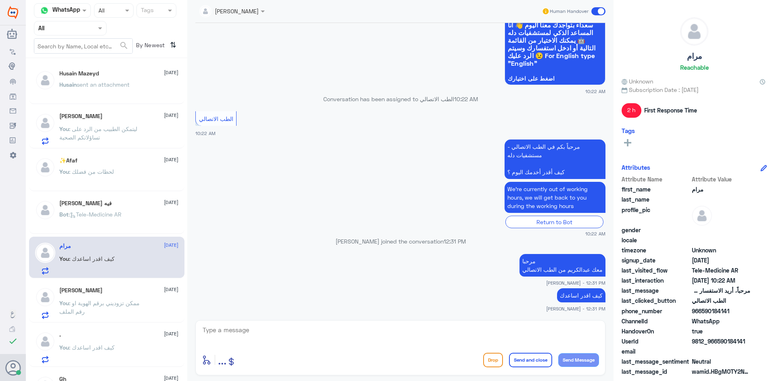
click at [594, 11] on span at bounding box center [598, 11] width 14 height 8
click at [0, 0] on input "checkbox" at bounding box center [0, 0] width 0 height 0
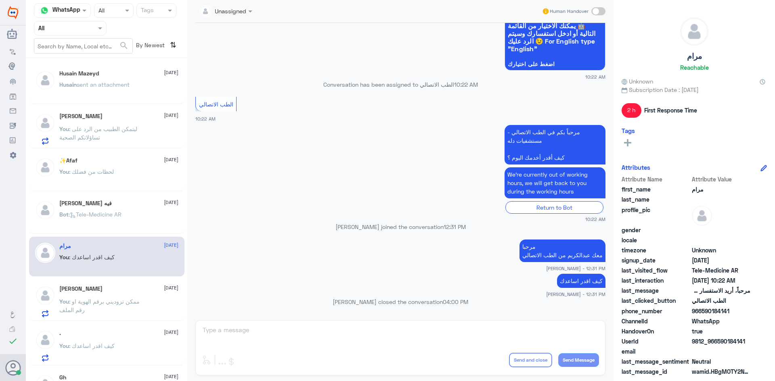
click at [130, 282] on div "[PERSON_NAME] [DATE] You : ممكن تزوديني برقم الهوية او رقم الملف" at bounding box center [106, 301] width 155 height 42
click at [130, 292] on div "[PERSON_NAME] [DATE]" at bounding box center [118, 289] width 119 height 7
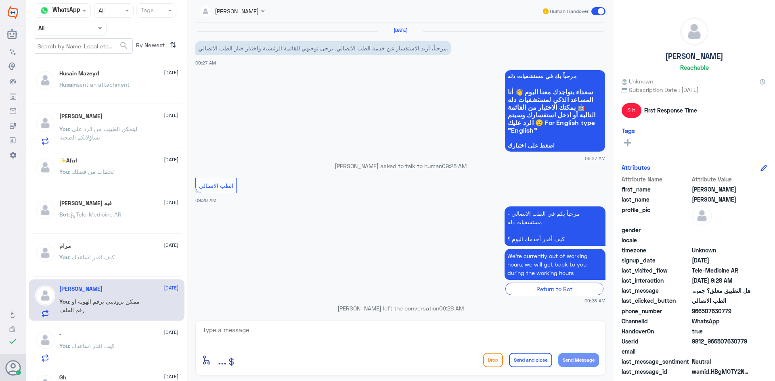
scroll to position [322, 0]
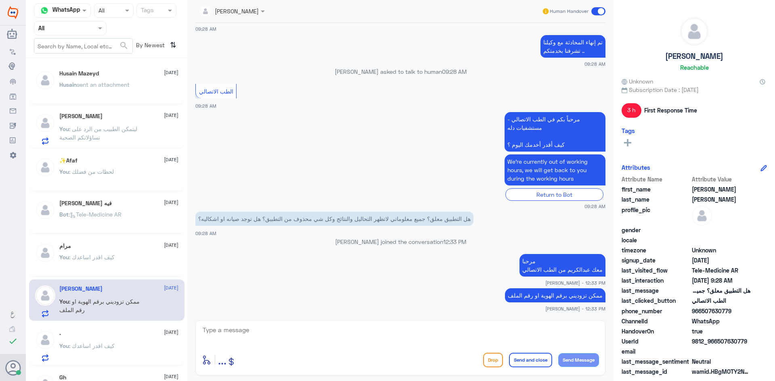
click at [595, 11] on span at bounding box center [598, 11] width 14 height 8
click at [0, 0] on input "checkbox" at bounding box center [0, 0] width 0 height 0
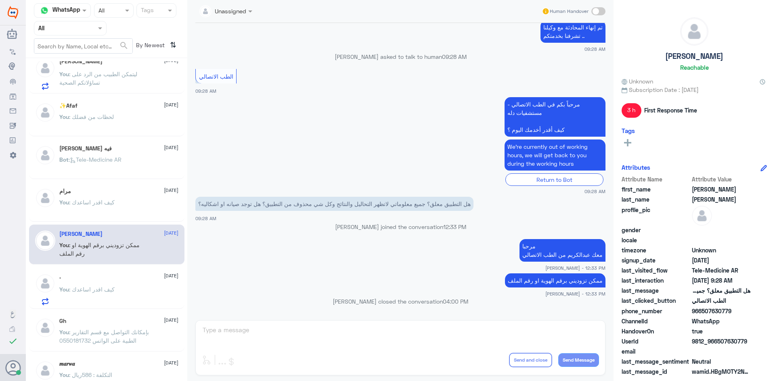
scroll to position [81, 0]
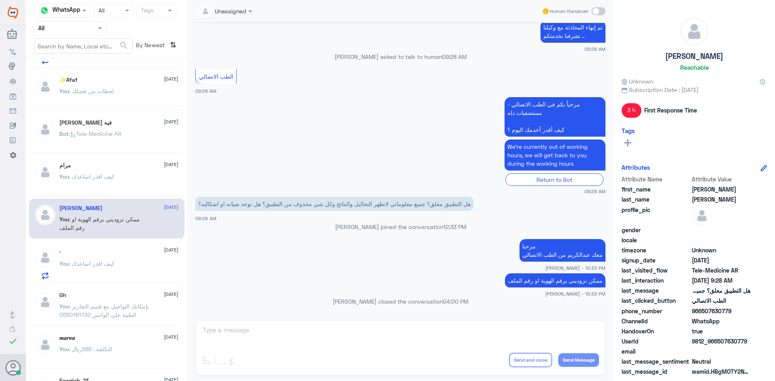
click at [124, 269] on div "You : كيف اقدر اساعدك" at bounding box center [118, 270] width 119 height 18
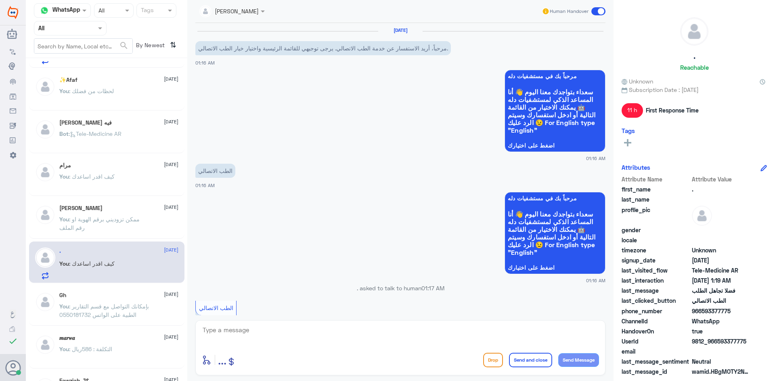
scroll to position [272, 0]
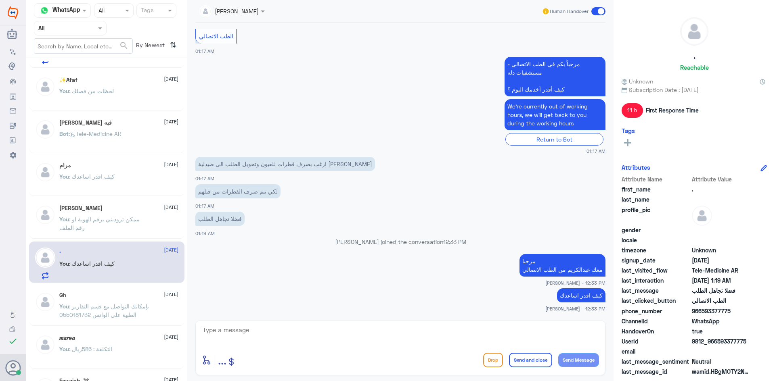
click at [595, 14] on span at bounding box center [598, 11] width 14 height 8
click at [0, 0] on input "checkbox" at bounding box center [0, 0] width 0 height 0
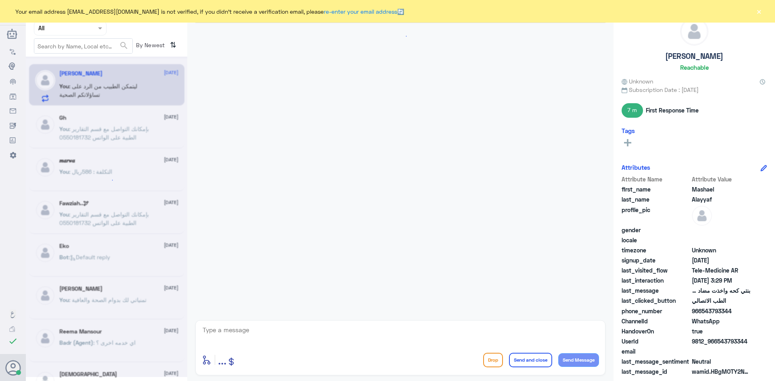
scroll to position [514, 0]
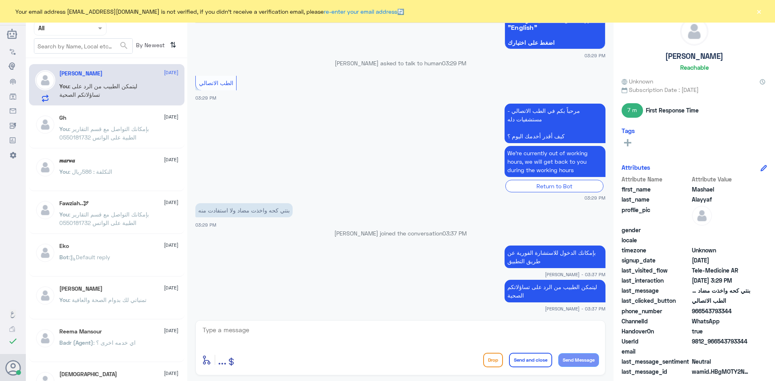
click at [758, 14] on button "×" at bounding box center [759, 11] width 8 height 8
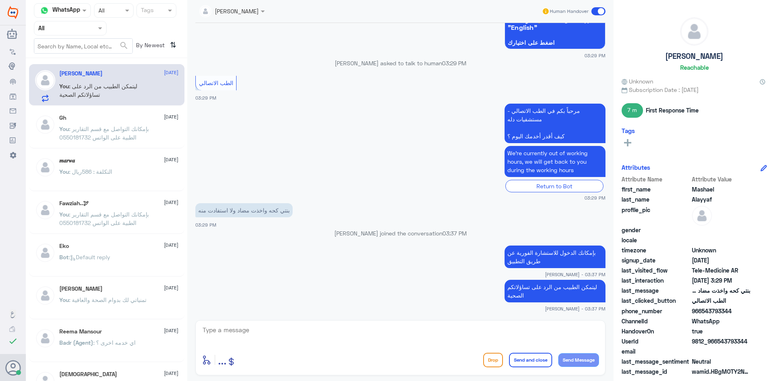
click at [594, 11] on span at bounding box center [598, 11] width 14 height 8
click at [0, 0] on input "checkbox" at bounding box center [0, 0] width 0 height 0
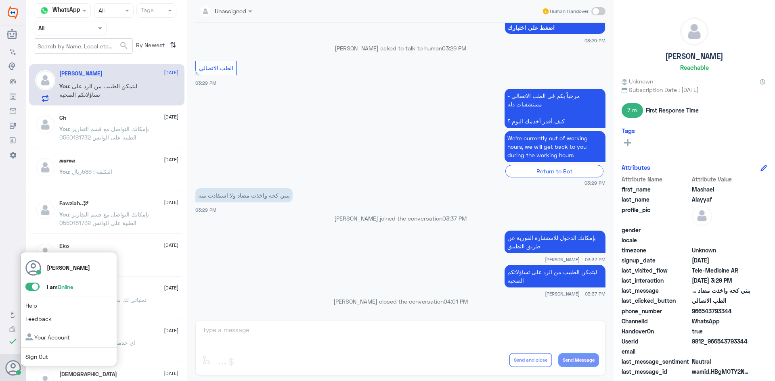
click at [29, 286] on span at bounding box center [32, 287] width 14 height 8
click at [0, 0] on input "checkbox" at bounding box center [0, 0] width 0 height 0
